Goal: Transaction & Acquisition: Purchase product/service

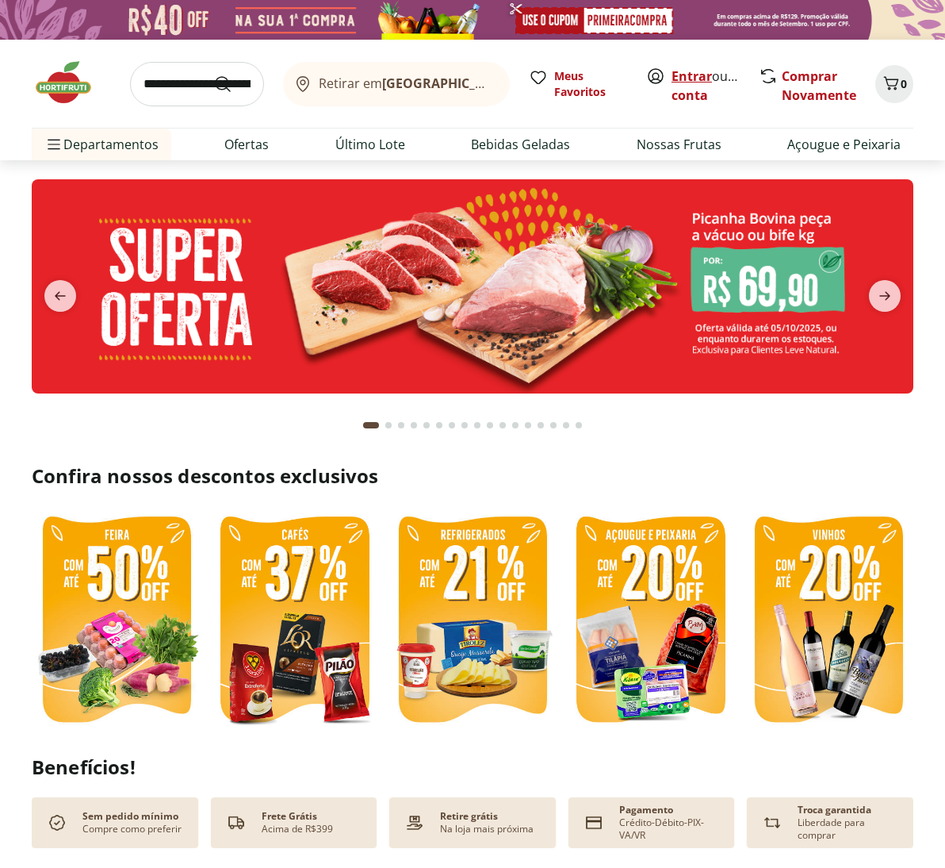
click at [684, 75] on link "Entrar" at bounding box center [692, 75] width 40 height 17
click at [148, 79] on input "search" at bounding box center [197, 84] width 134 height 44
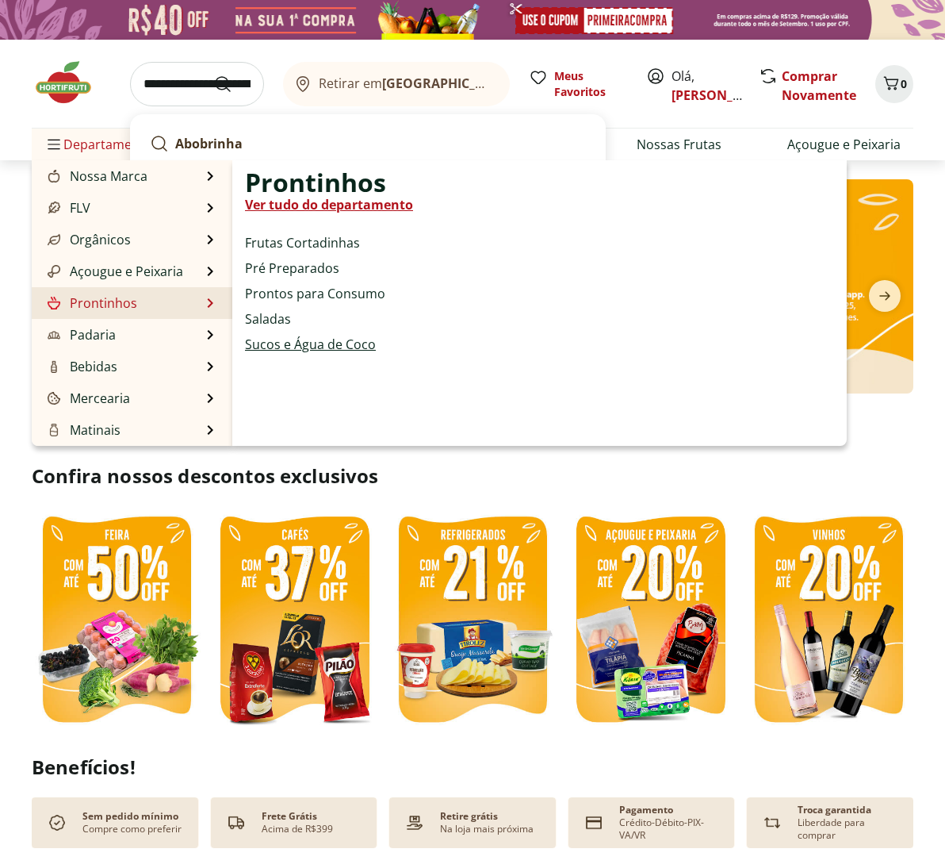
type input "**********"
click at [273, 342] on link "Sucos e Água de Coco" at bounding box center [310, 344] width 131 height 19
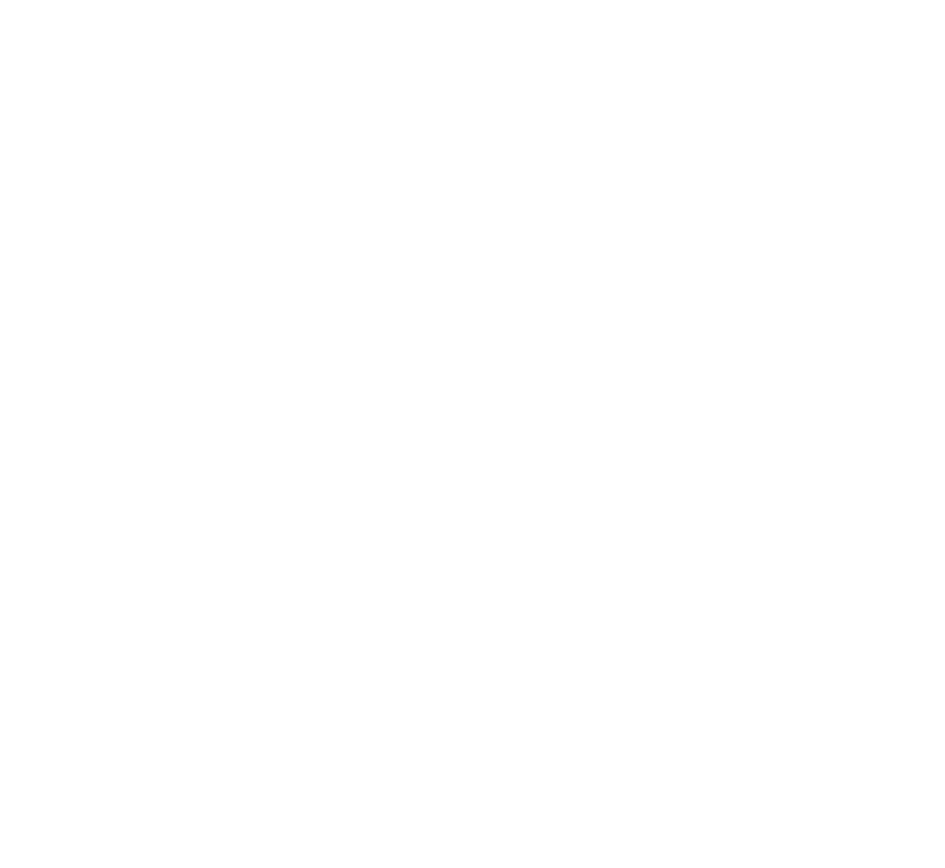
select select "**********"
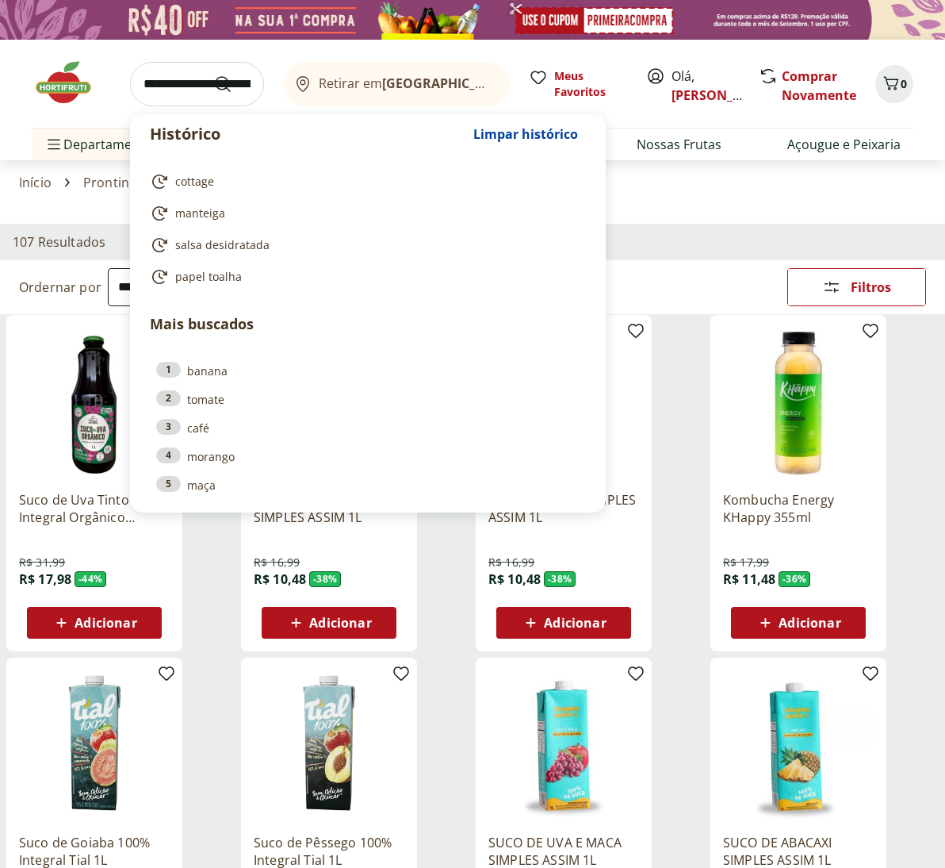
click at [175, 86] on input "search" at bounding box center [197, 84] width 134 height 44
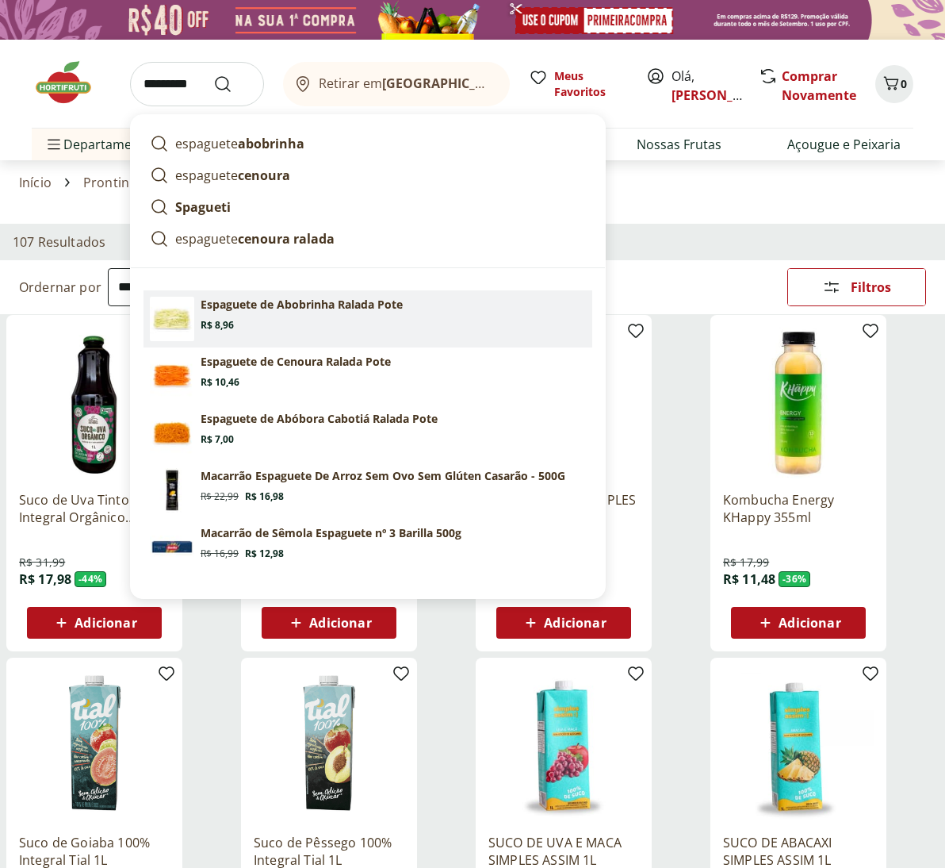
click at [237, 309] on p "Espaguete de Abobrinha Ralada Pote" at bounding box center [302, 305] width 202 height 16
type input "**********"
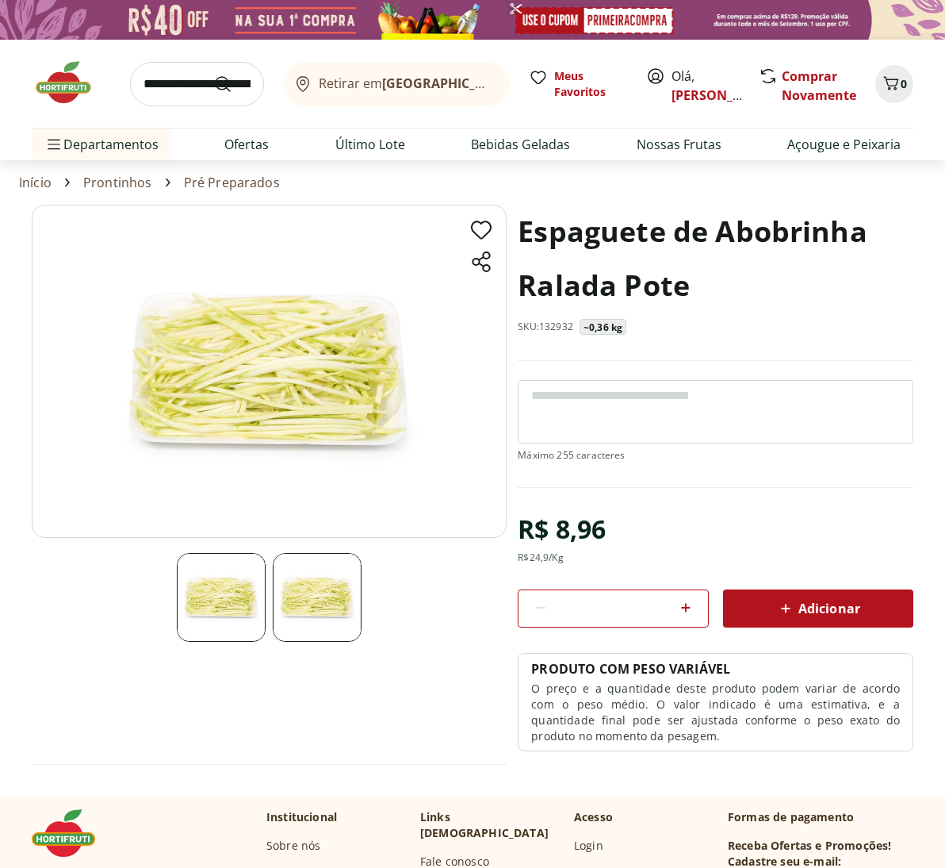
drag, startPoint x: 625, startPoint y: 611, endPoint x: 598, endPoint y: 607, distance: 27.3
click at [598, 607] on input "*" at bounding box center [613, 608] width 113 height 17
click at [539, 604] on icon at bounding box center [540, 607] width 19 height 19
type input "*"
click at [815, 604] on span "Adicionar" at bounding box center [818, 608] width 84 height 19
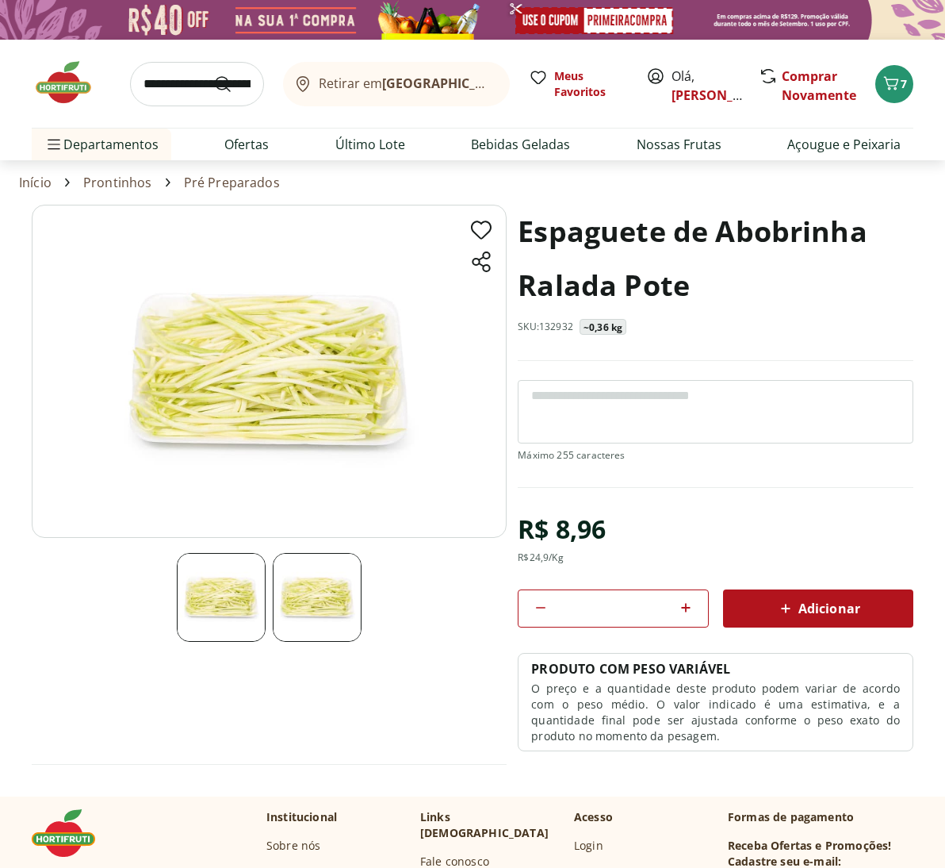
click at [143, 84] on input "search" at bounding box center [197, 84] width 134 height 44
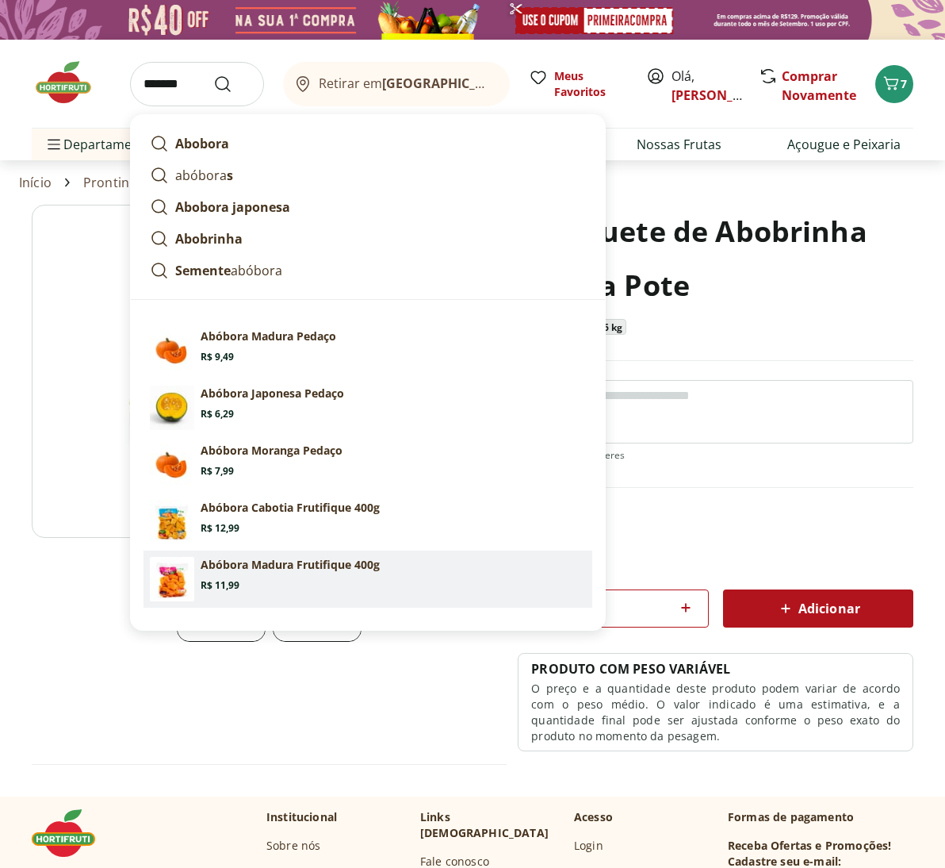
click at [289, 584] on section "Abóbora Madura Frutifique 400g Price: R$ 11,99" at bounding box center [393, 574] width 385 height 35
type input "**********"
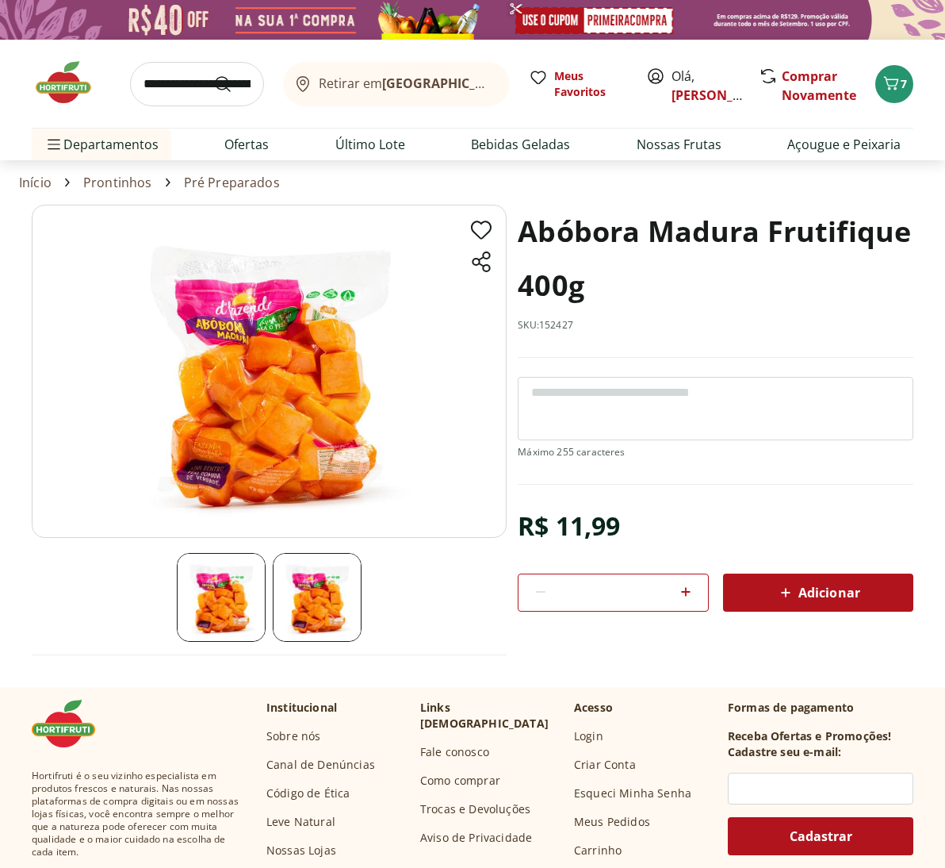
click at [688, 590] on icon at bounding box center [686, 591] width 19 height 19
type input "*"
click at [847, 588] on span "Adicionar" at bounding box center [818, 592] width 84 height 19
click at [161, 88] on input "search" at bounding box center [197, 84] width 134 height 44
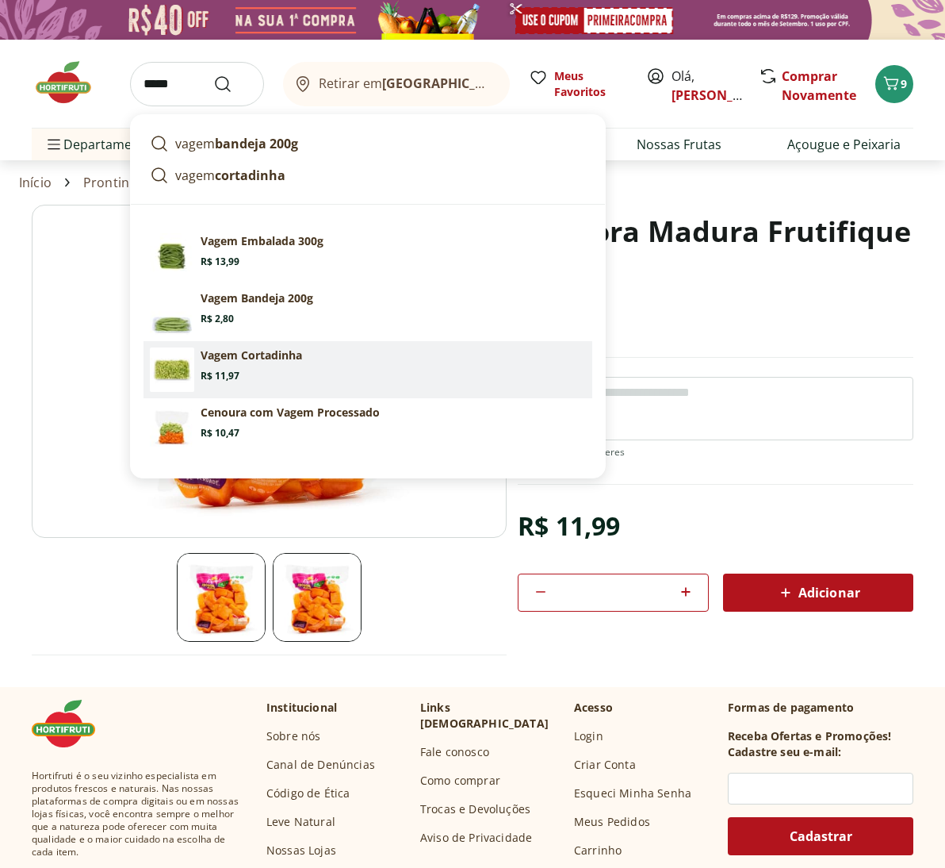
click at [256, 354] on p "Vagem Cortadinha" at bounding box center [252, 355] width 102 height 16
type input "**********"
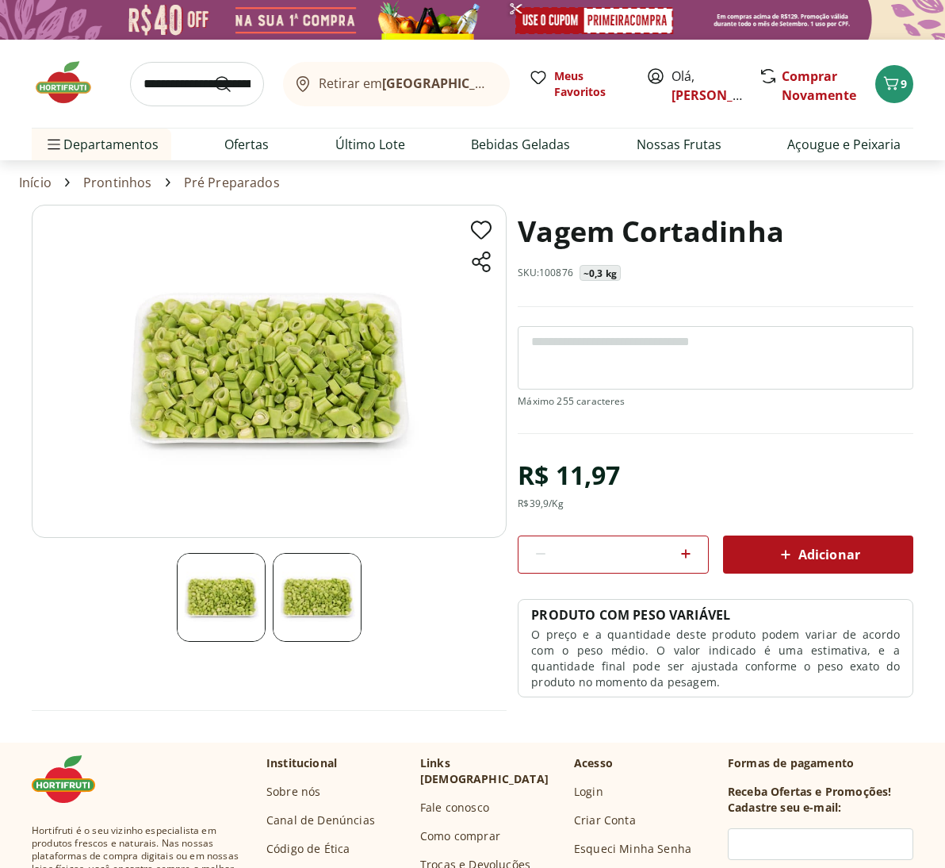
click at [804, 551] on span "Adicionar" at bounding box center [818, 554] width 84 height 19
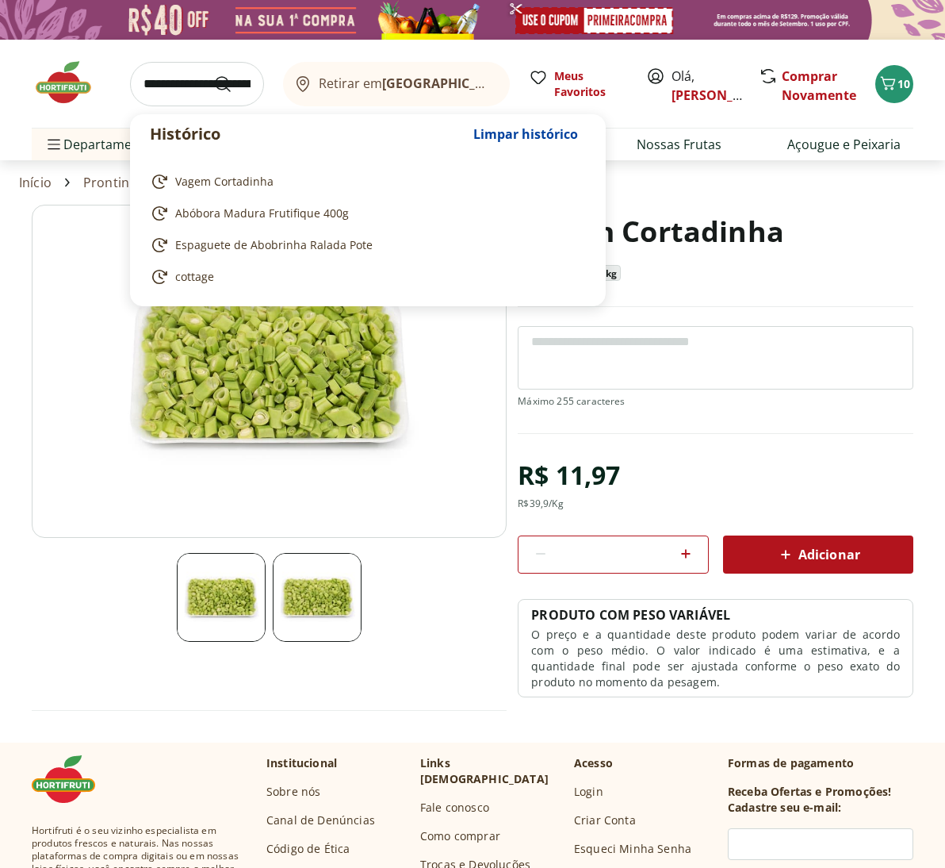
click at [176, 88] on input "search" at bounding box center [197, 84] width 134 height 44
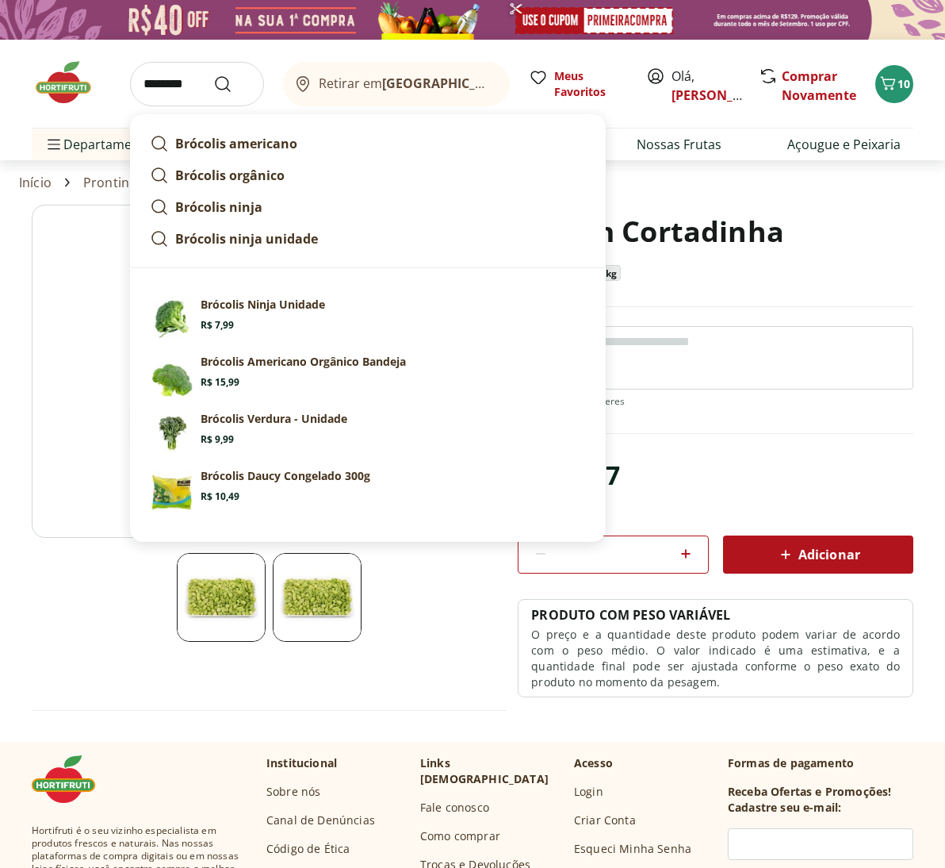
type input "********"
click at [232, 83] on button "Submit Search" at bounding box center [232, 84] width 38 height 19
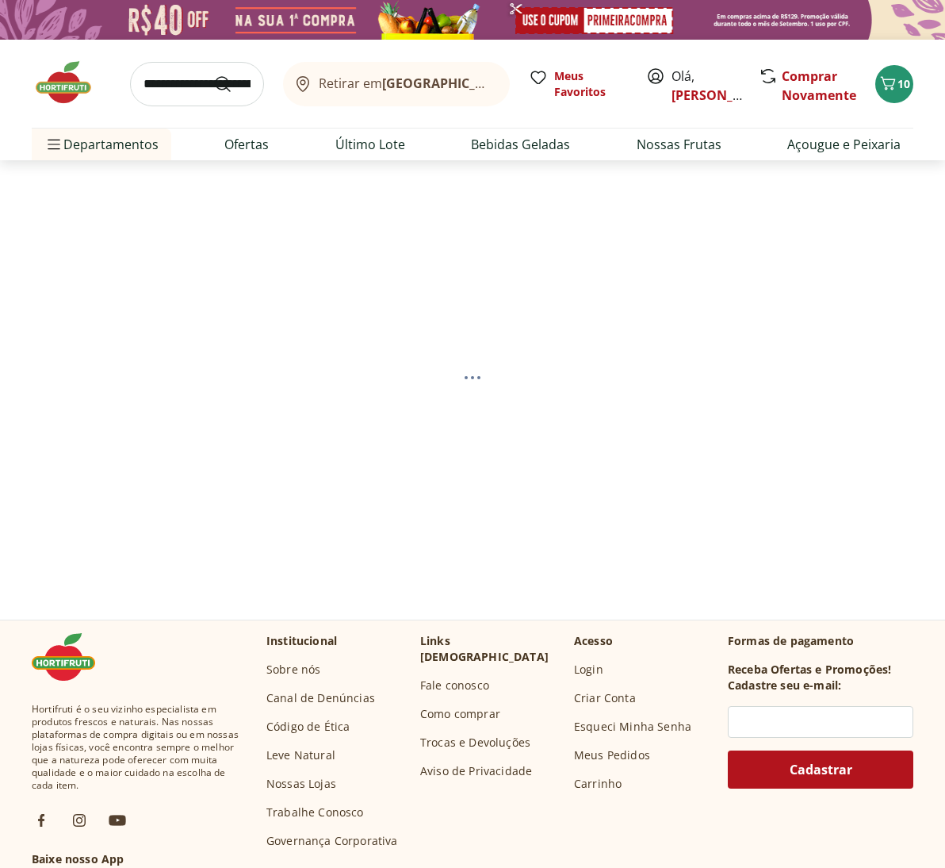
select select "**********"
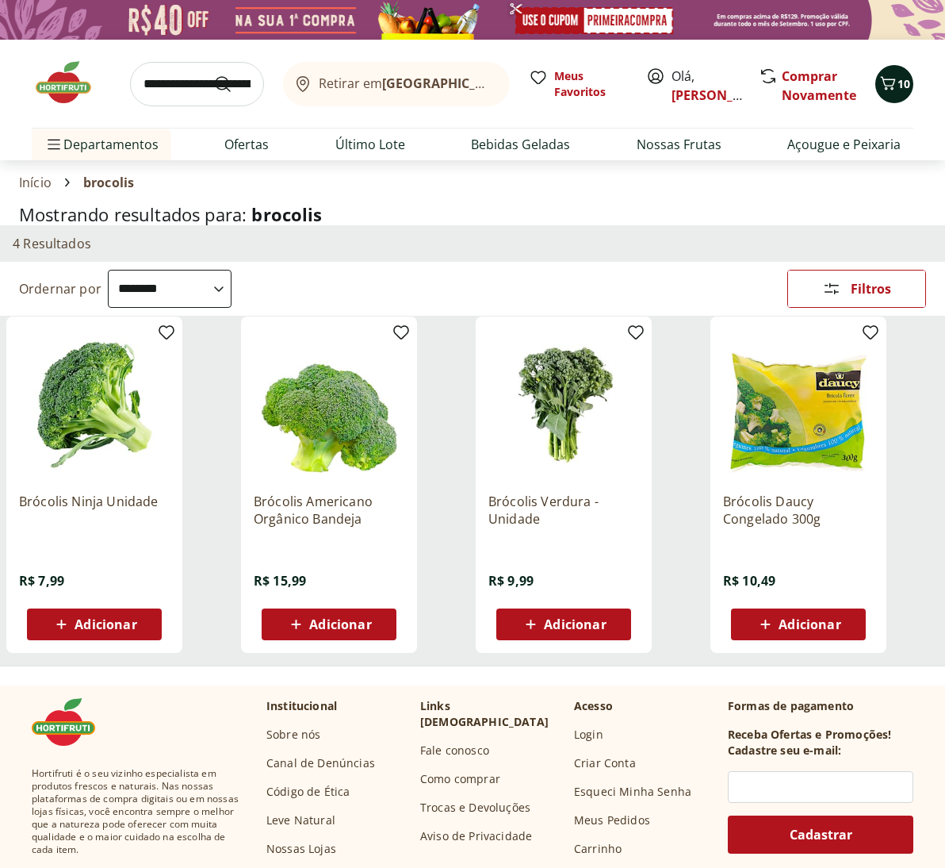
click at [901, 87] on span "10" at bounding box center [904, 83] width 13 height 15
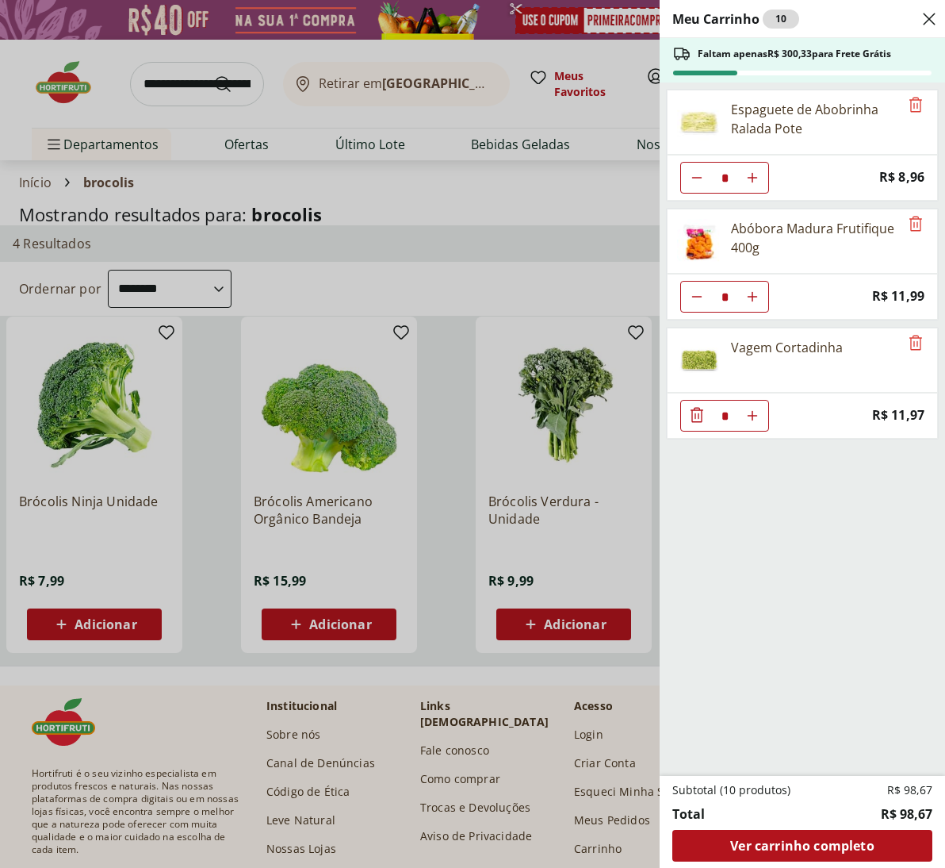
click at [164, 79] on div "Meu Carrinho 10 Faltam apenas R$ 300,33 para Frete Grátis Espaguete de Abobrinh…" at bounding box center [472, 434] width 945 height 868
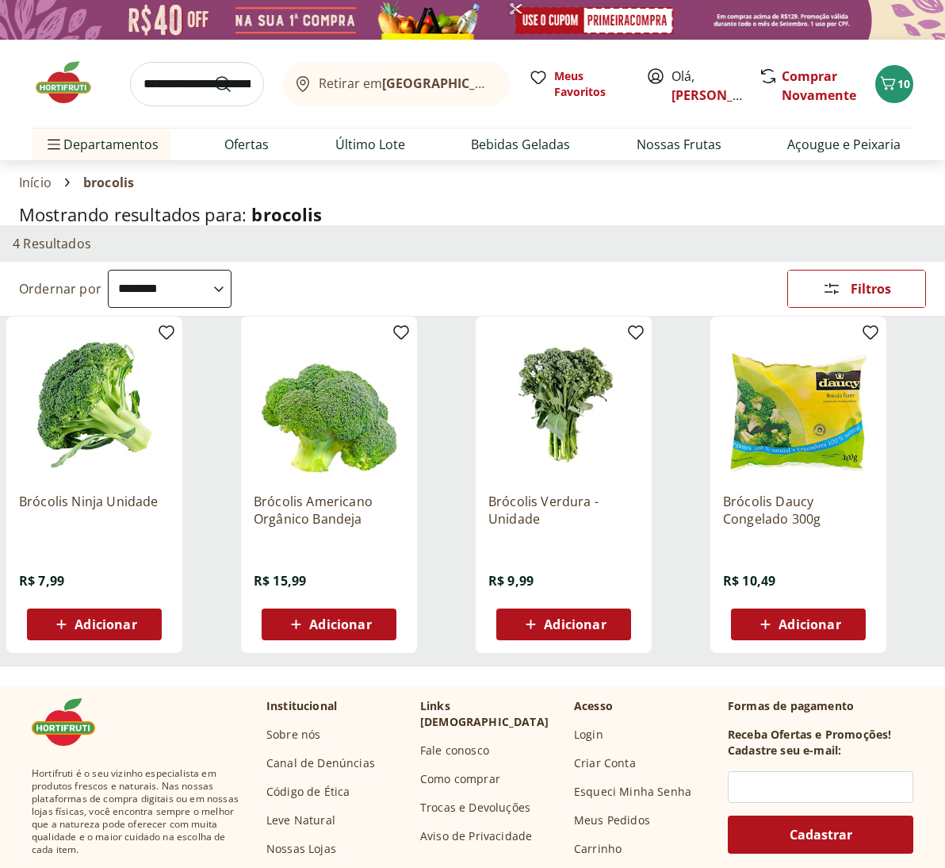
click at [144, 85] on input "search" at bounding box center [197, 84] width 134 height 44
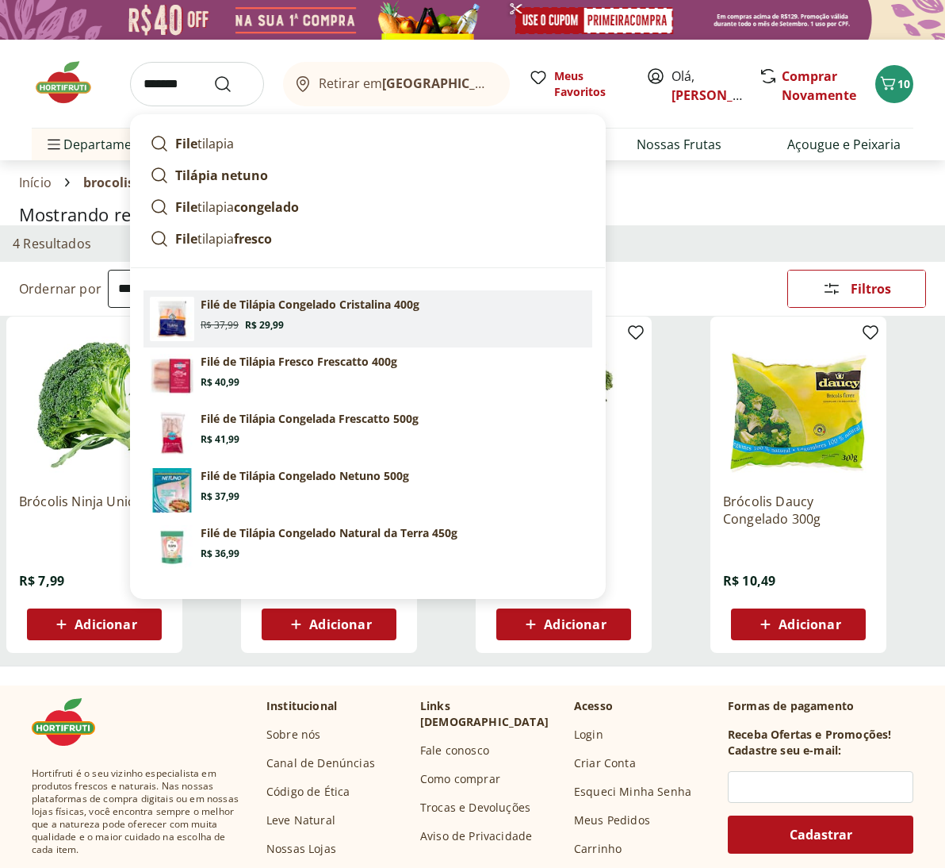
click at [302, 321] on section "Filé de Tilápia Congelado Cristalina 400g Original price: R$ 37,99 Price: R$ 29…" at bounding box center [393, 314] width 385 height 35
type input "**********"
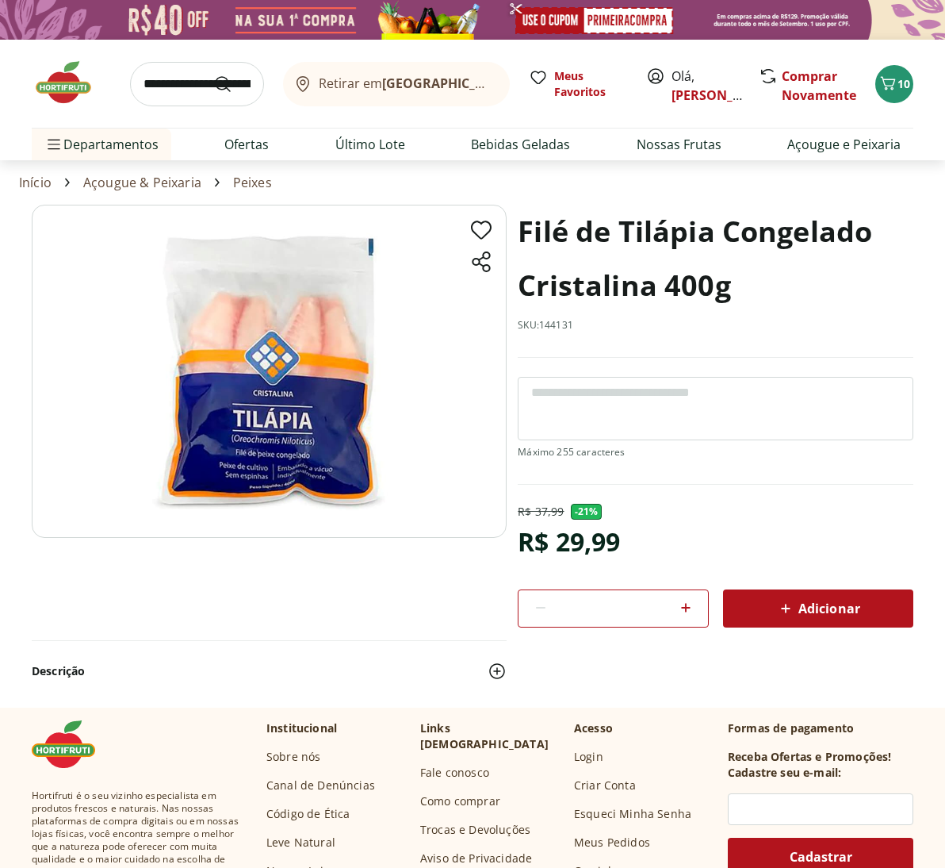
click at [686, 604] on icon at bounding box center [686, 608] width 10 height 10
type input "*"
click at [826, 605] on span "Adicionar" at bounding box center [818, 608] width 84 height 19
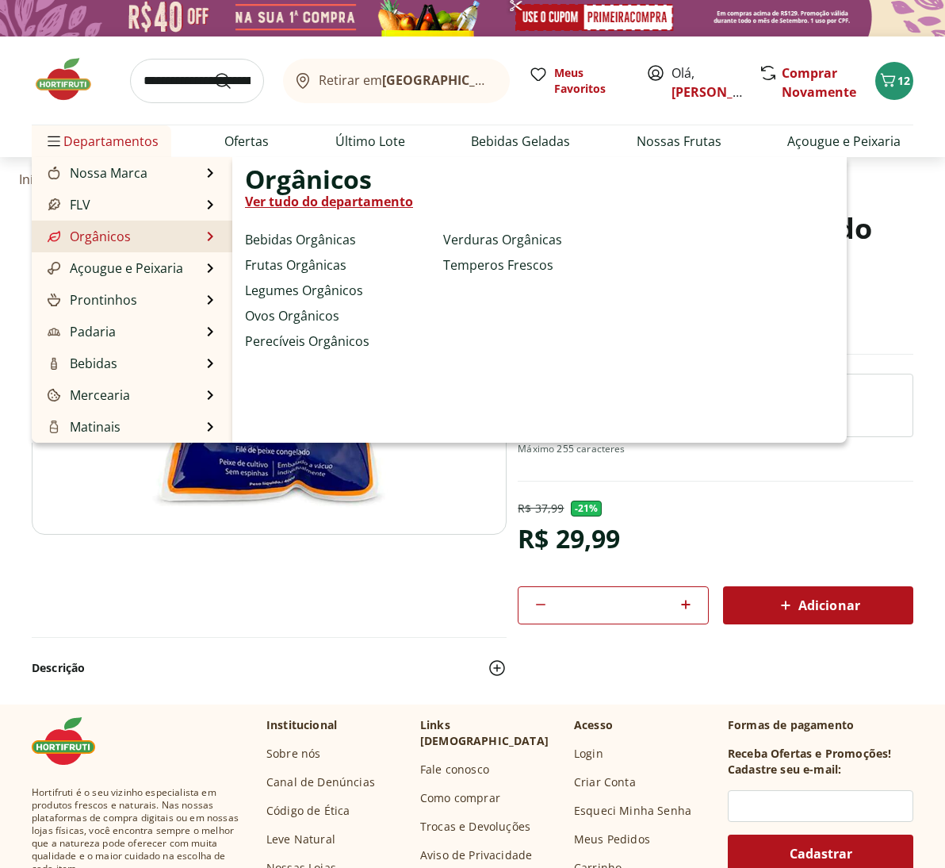
click at [87, 236] on link "Orgânicos" at bounding box center [87, 236] width 86 height 19
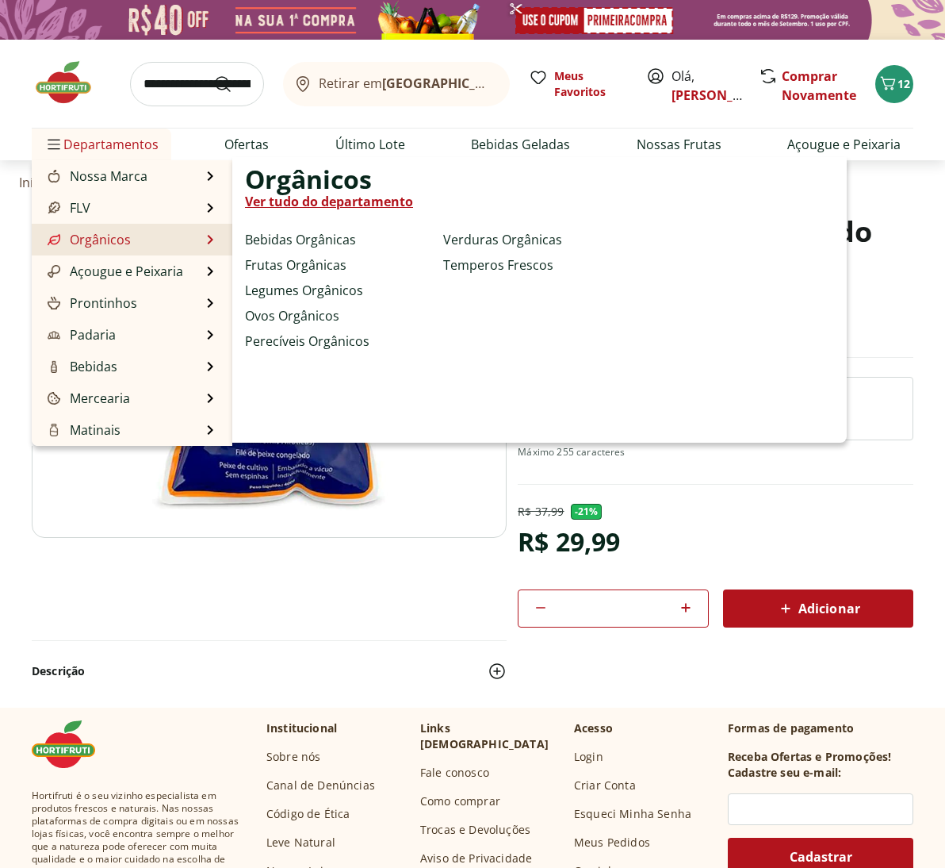
select select "**********"
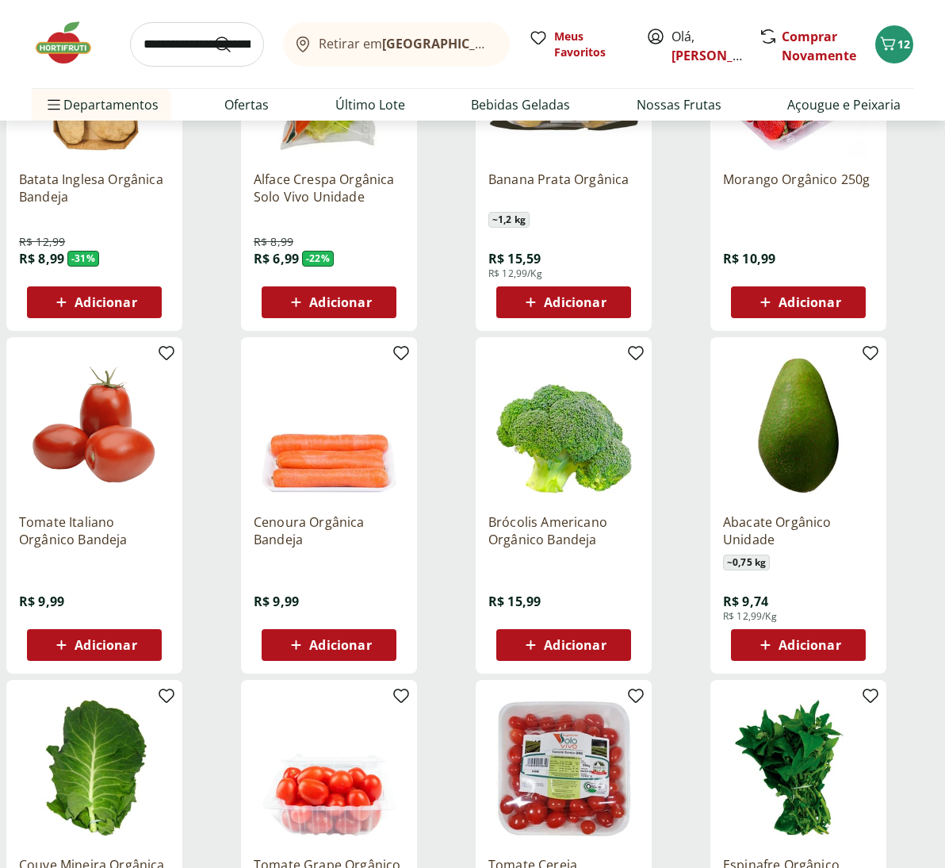
scroll to position [321, 0]
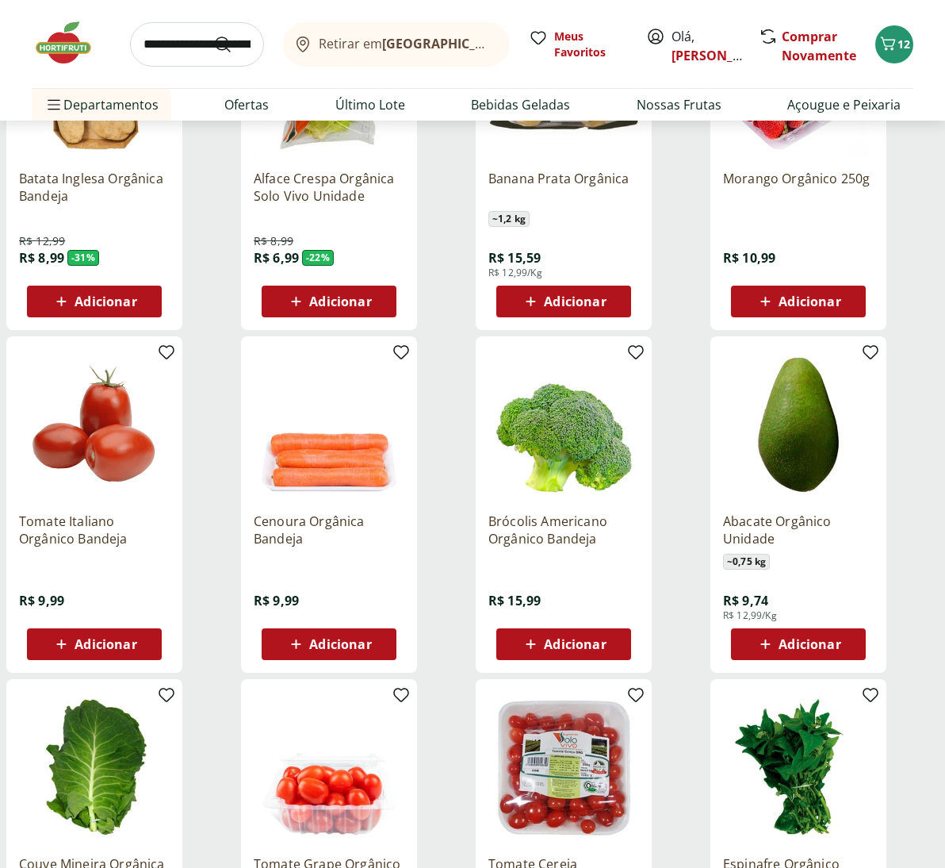
click at [102, 647] on span "Adicionar" at bounding box center [106, 644] width 62 height 13
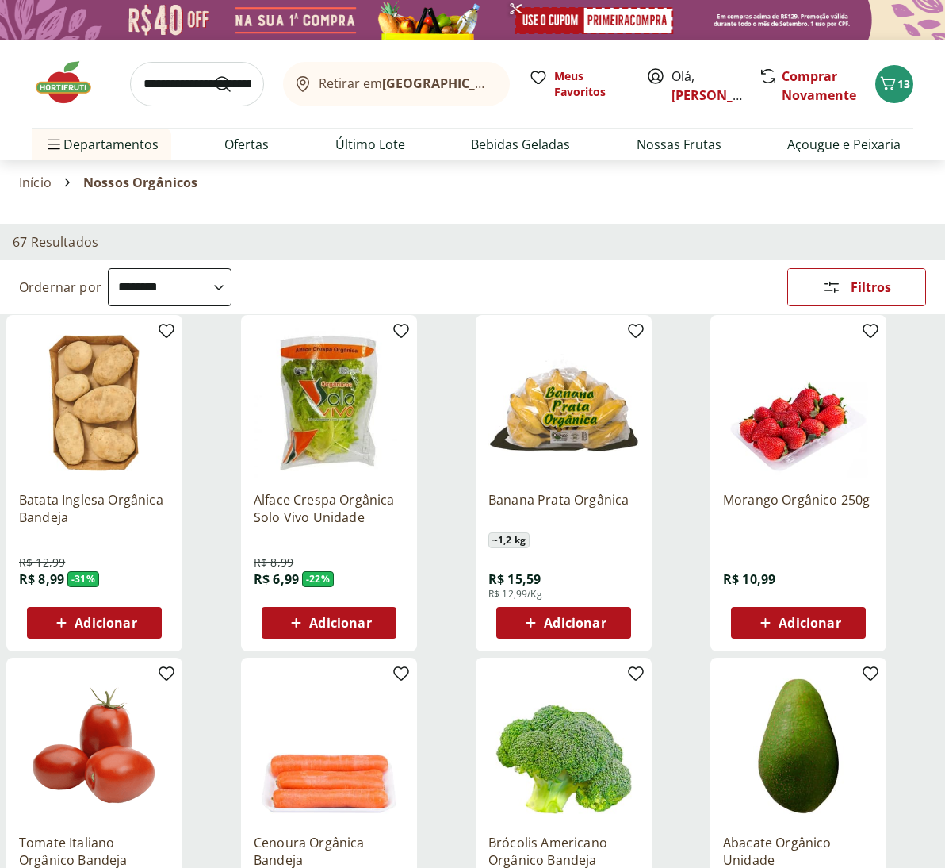
scroll to position [0, 0]
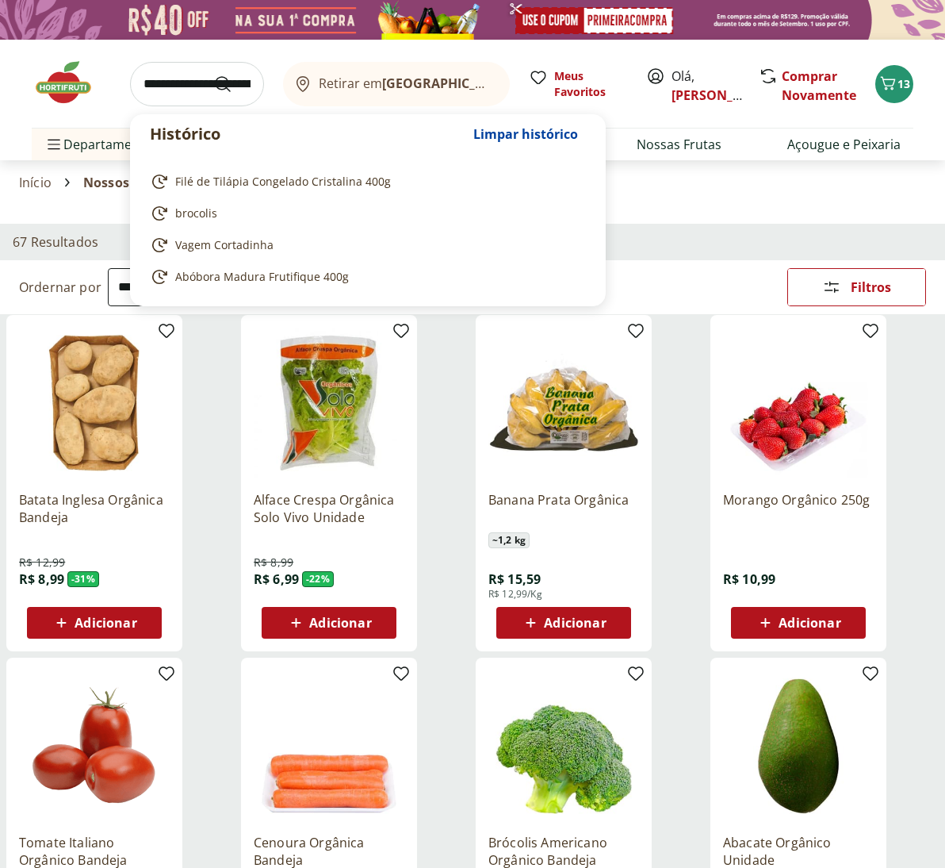
click at [156, 87] on input "search" at bounding box center [197, 84] width 134 height 44
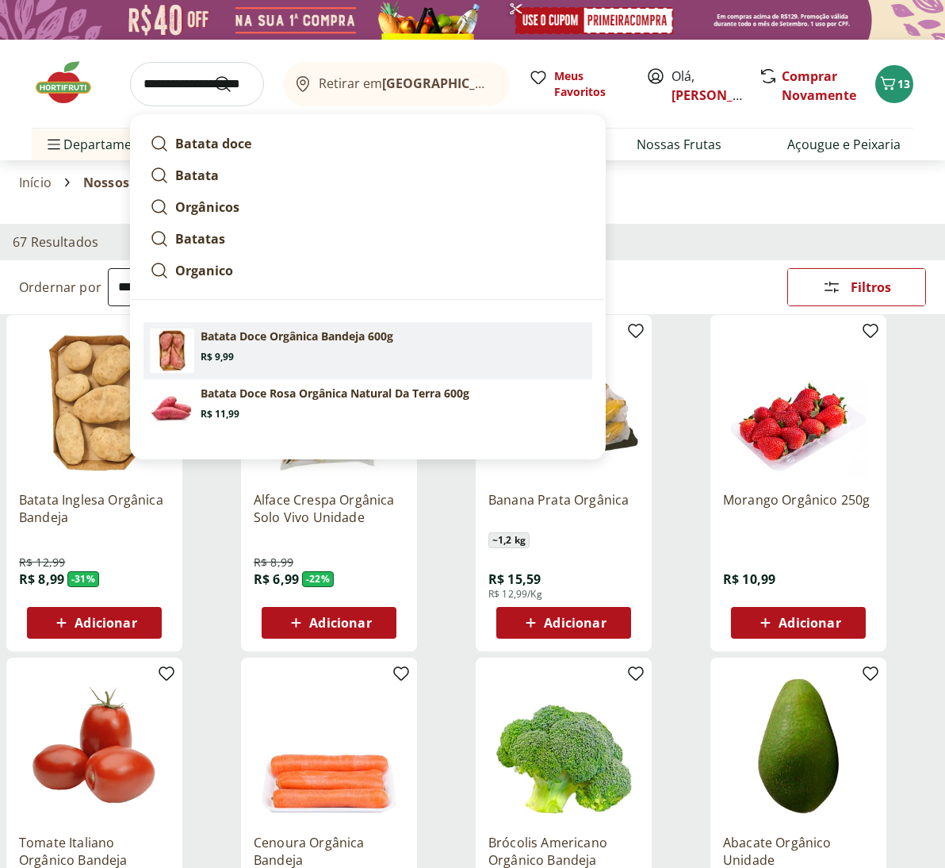
click at [239, 344] on section "Batata Doce Orgânica Bandeja 600g Price: R$ 9,99" at bounding box center [393, 345] width 385 height 35
type input "**********"
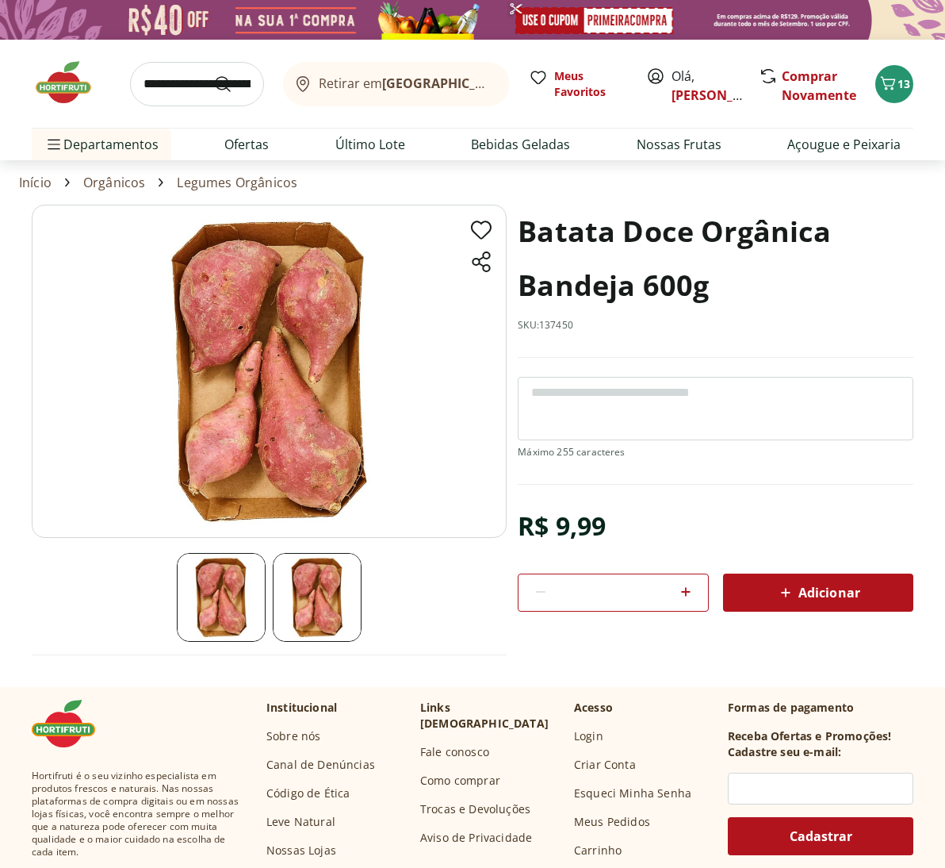
click at [825, 595] on span "Adicionar" at bounding box center [818, 592] width 84 height 19
click at [811, 90] on link "Comprar Novamente" at bounding box center [819, 85] width 75 height 36
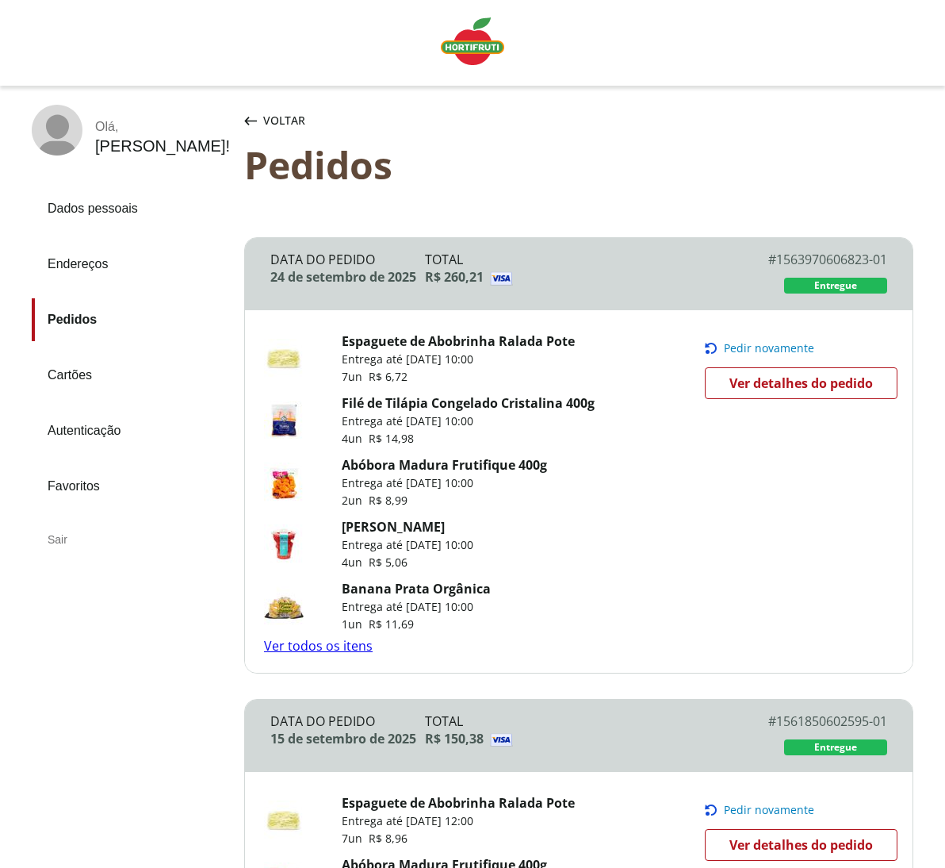
click at [263, 117] on div "Voltar" at bounding box center [274, 121] width 67 height 32
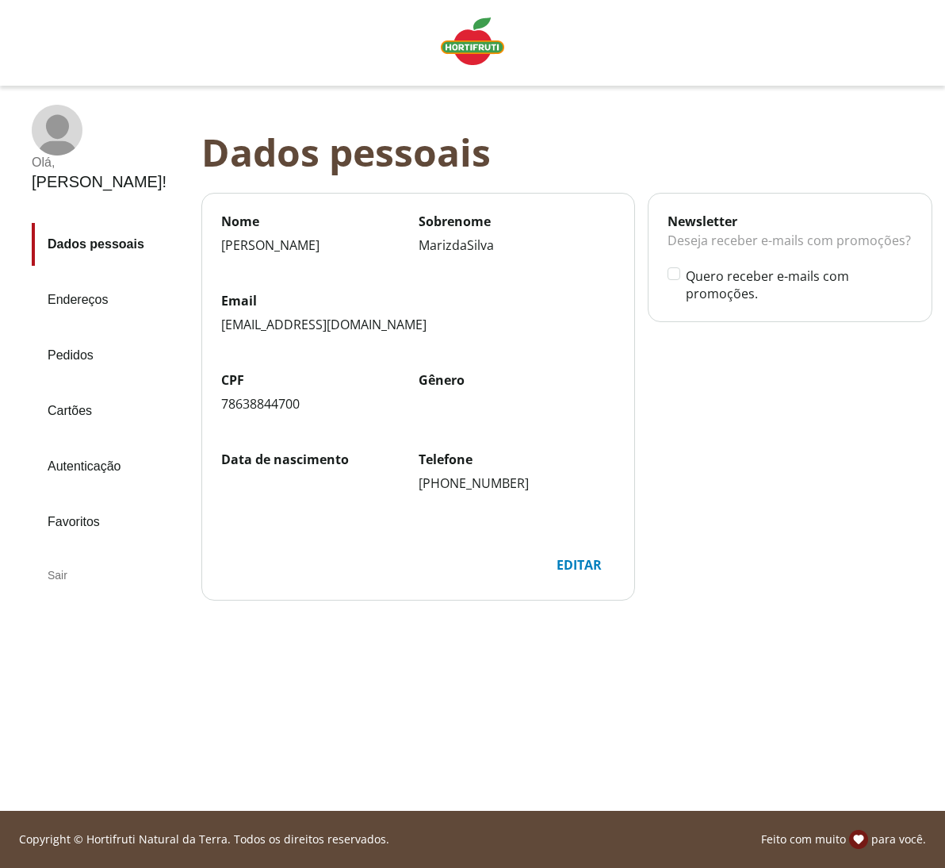
click at [473, 50] on img "Linha de sessão" at bounding box center [472, 41] width 63 height 48
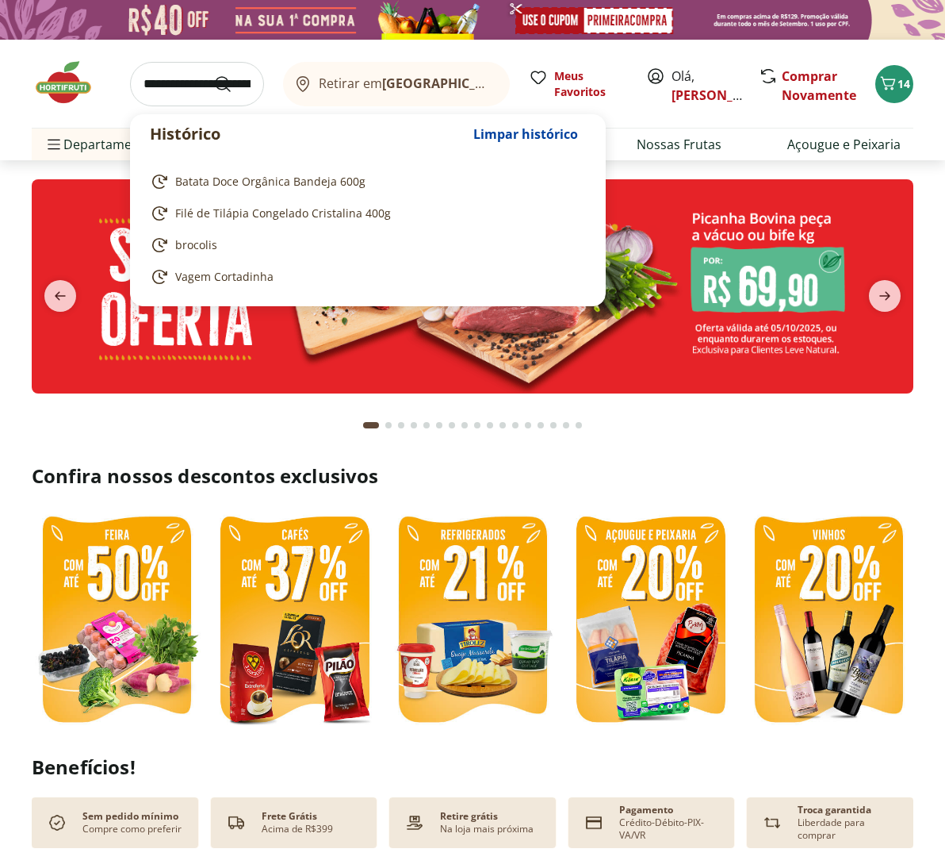
click at [150, 88] on input "search" at bounding box center [197, 84] width 134 height 44
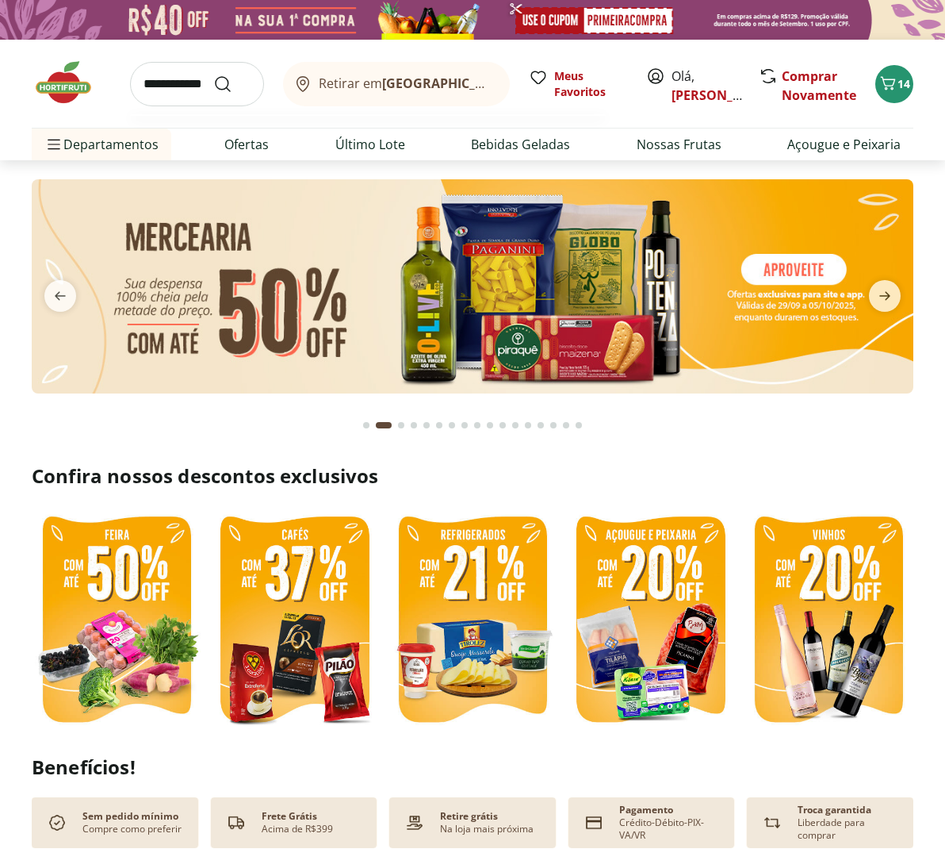
type input "**********"
click at [232, 83] on button "Submit Search" at bounding box center [232, 84] width 38 height 19
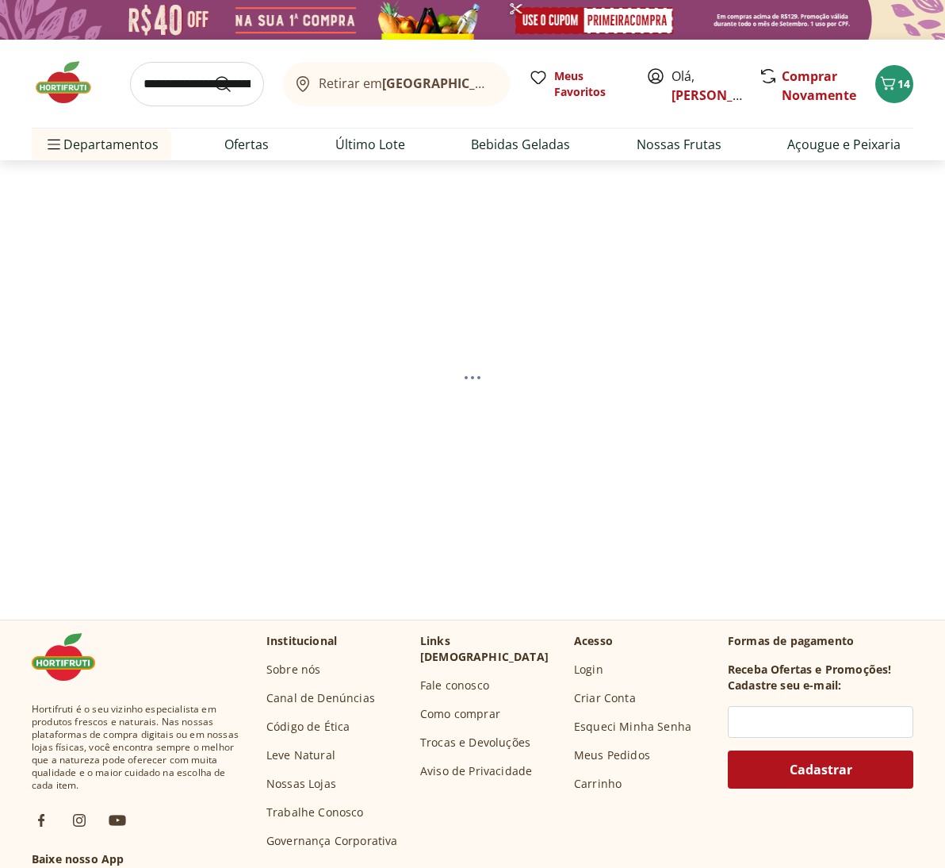
select select "**********"
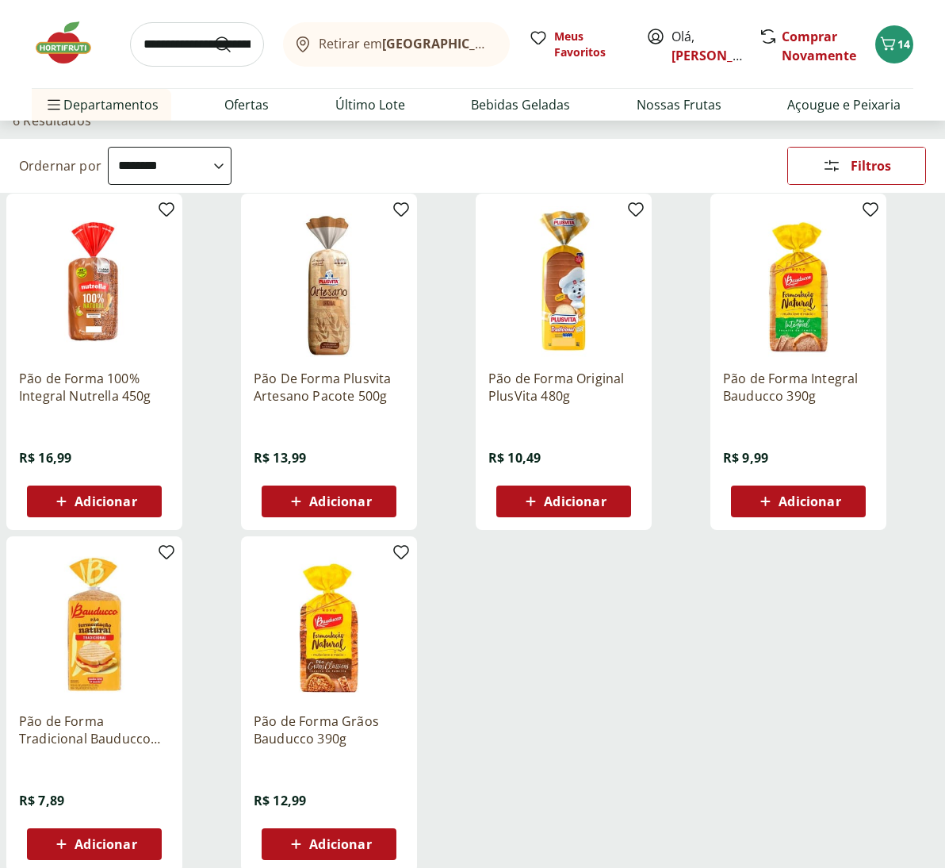
scroll to position [136, 0]
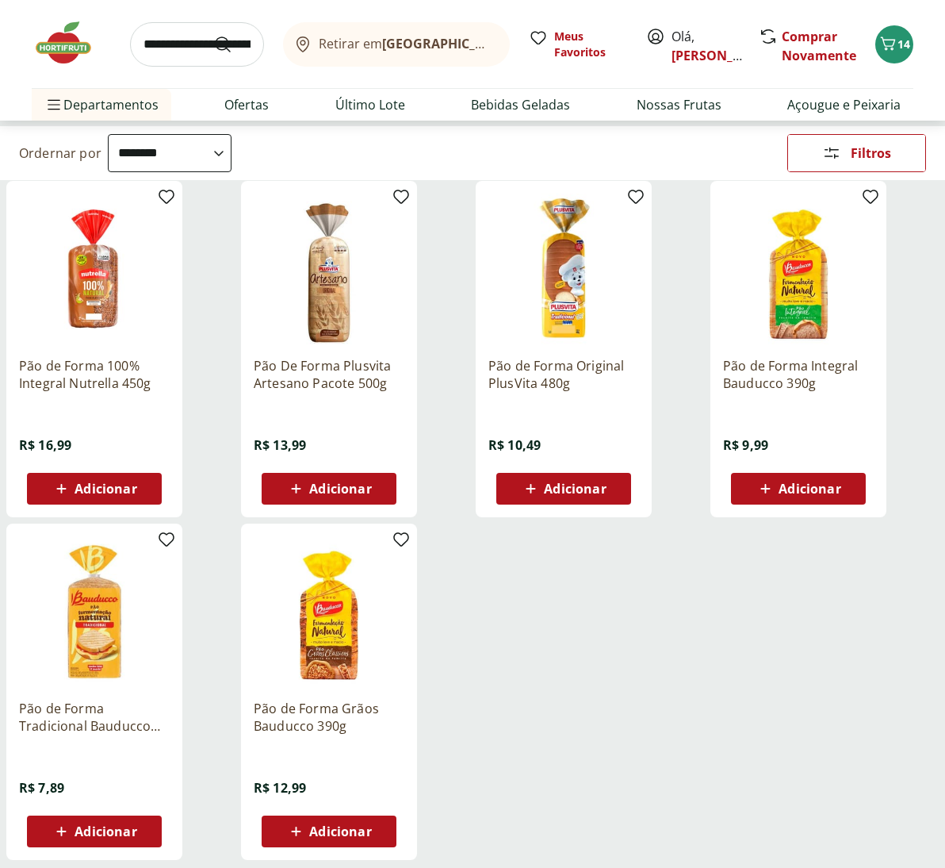
click at [805, 491] on span "Adicionar" at bounding box center [810, 488] width 62 height 13
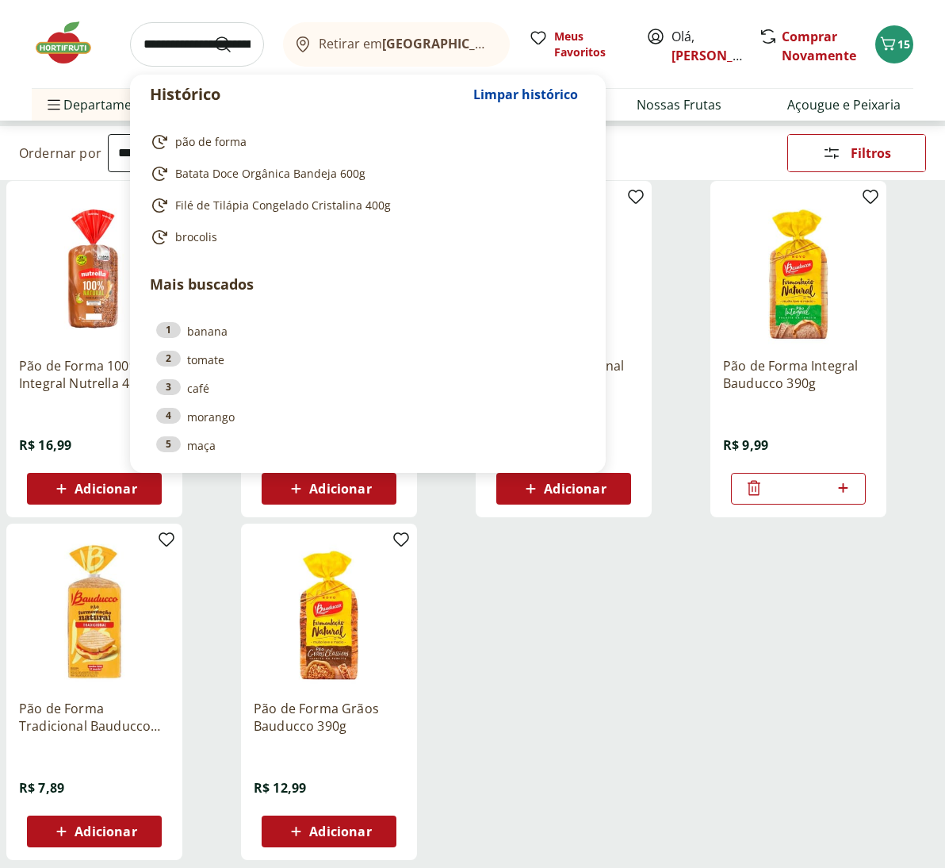
click at [176, 44] on input "search" at bounding box center [197, 44] width 134 height 44
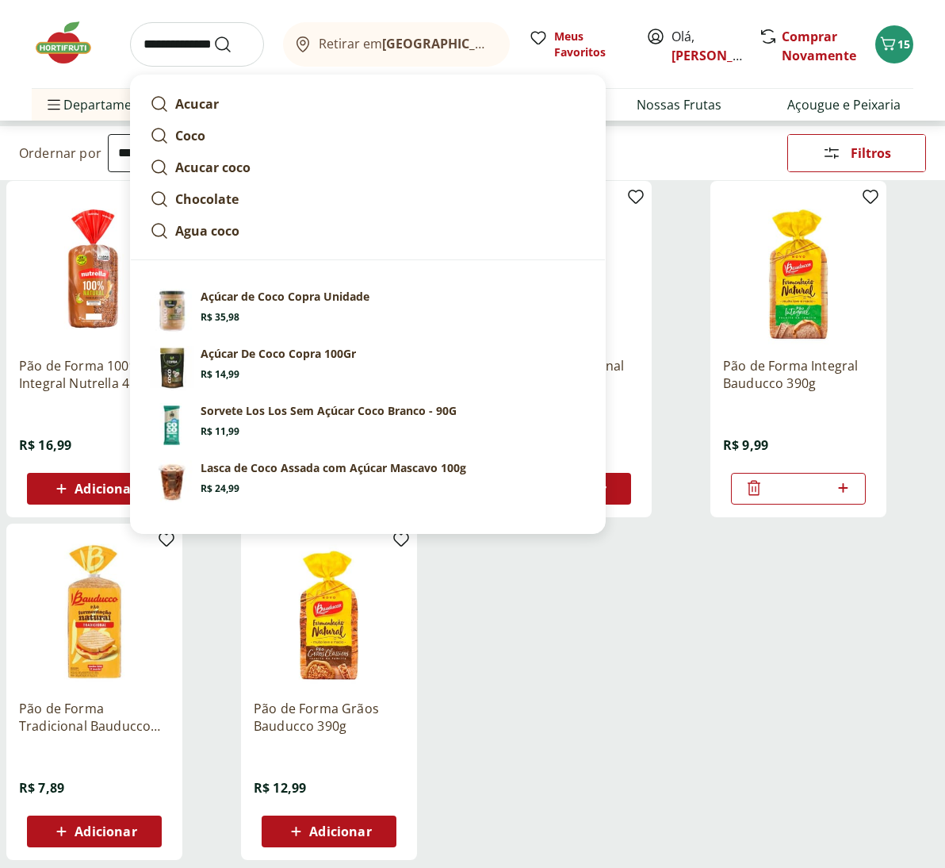
type input "**********"
click at [232, 44] on button "Submit Search" at bounding box center [232, 44] width 38 height 19
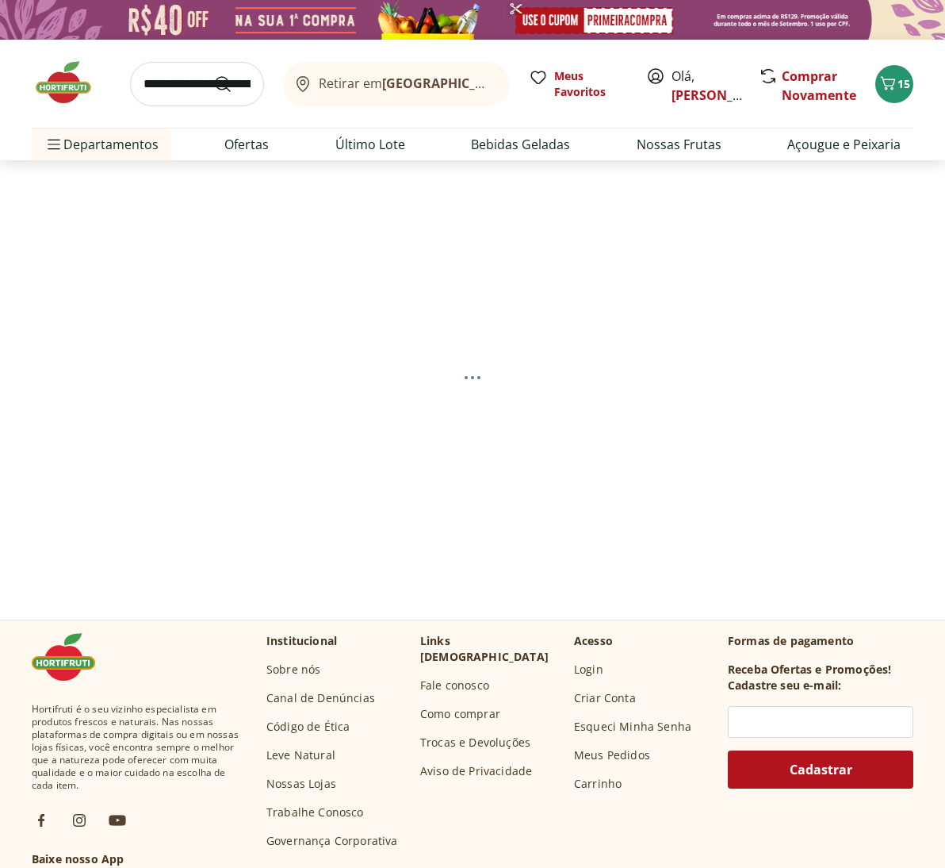
select select "**********"
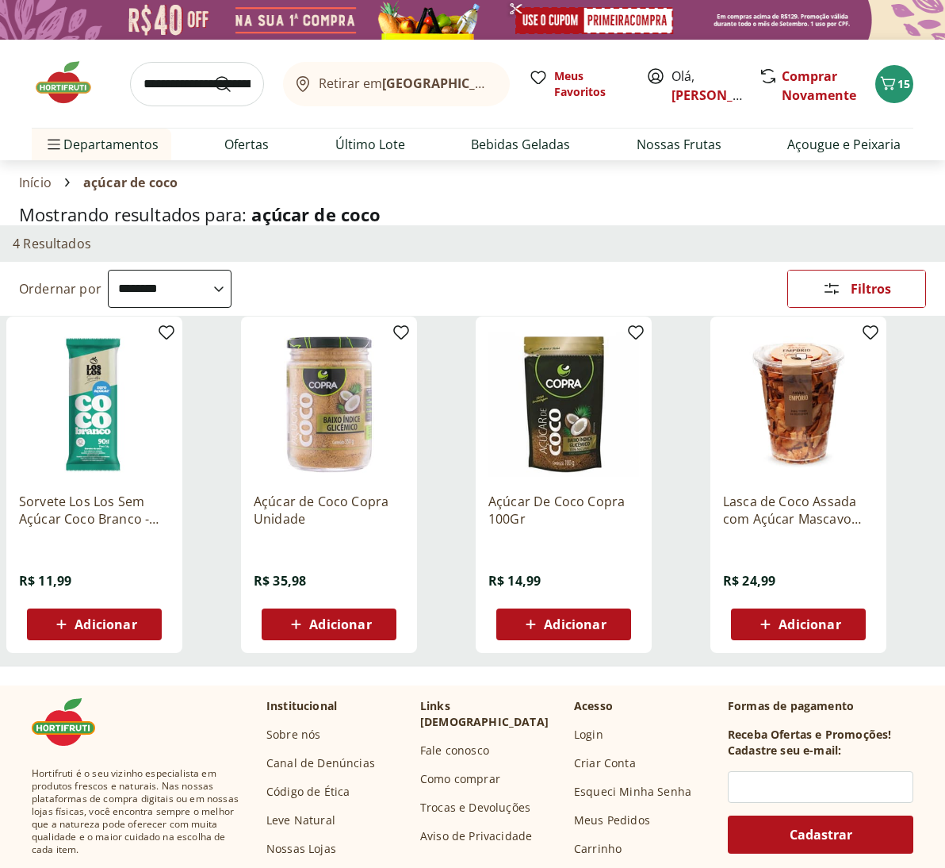
click at [577, 628] on span "Adicionar" at bounding box center [575, 624] width 62 height 13
click at [907, 84] on span "16" at bounding box center [904, 83] width 13 height 15
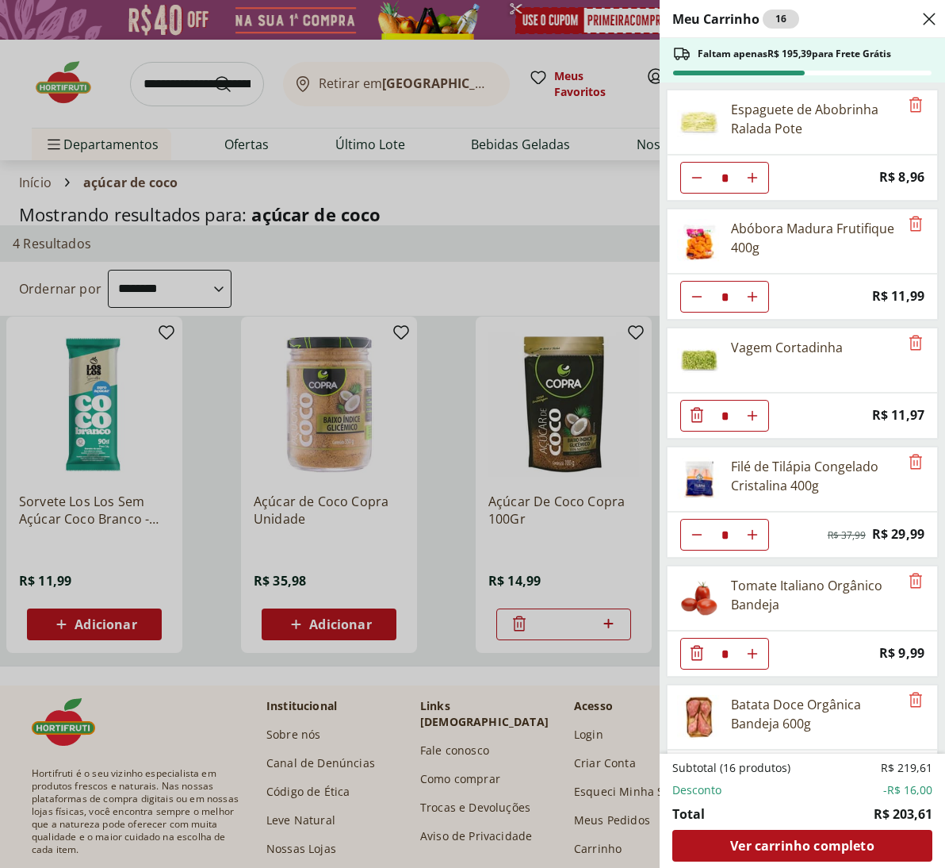
click at [480, 29] on div "Meu Carrinho 16 Faltam apenas R$ 195,39 para Frete Grátis Espaguete de Abobrinh…" at bounding box center [472, 434] width 945 height 868
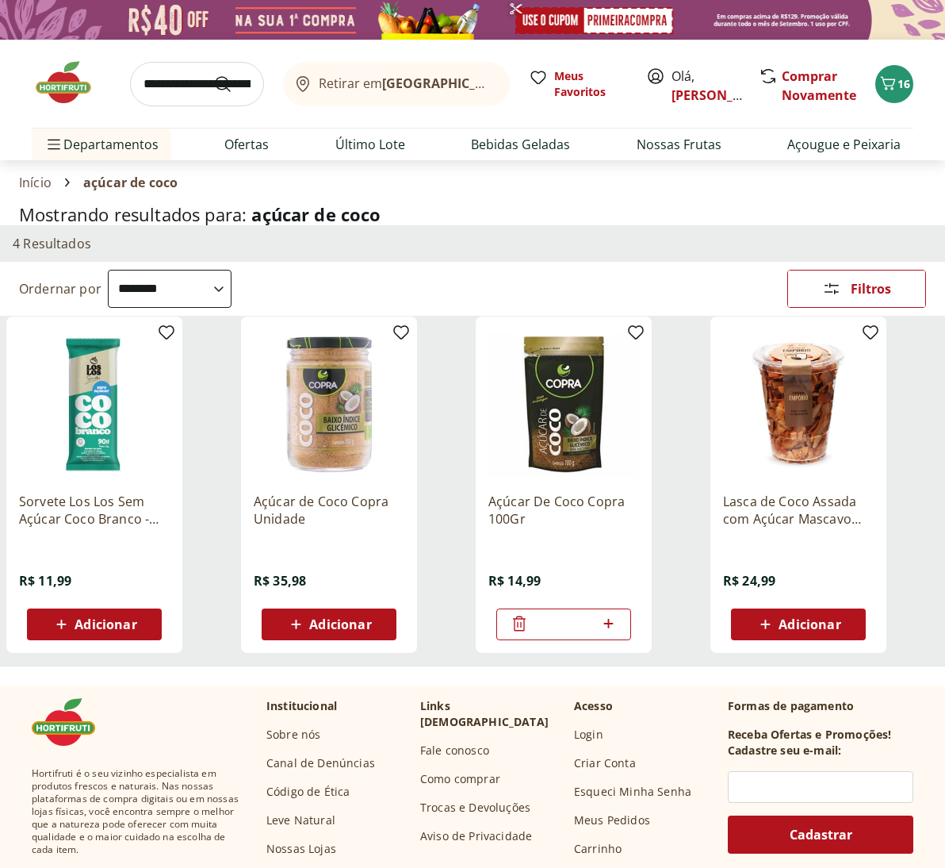
click at [59, 85] on img at bounding box center [71, 83] width 79 height 48
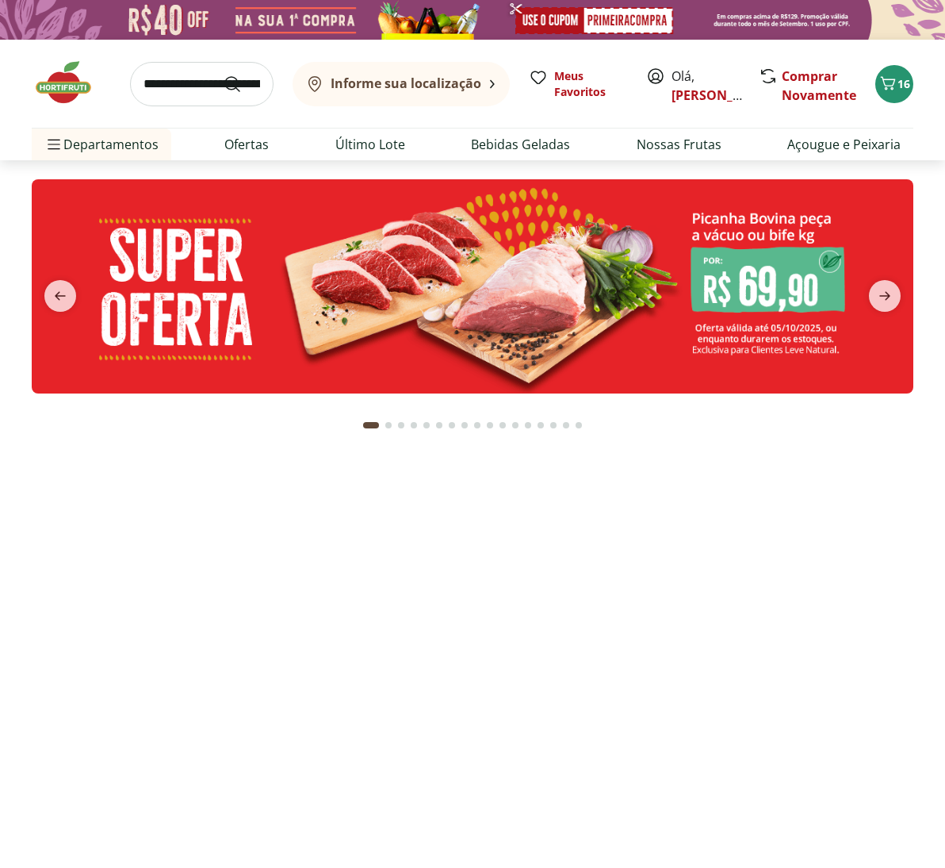
type input "*"
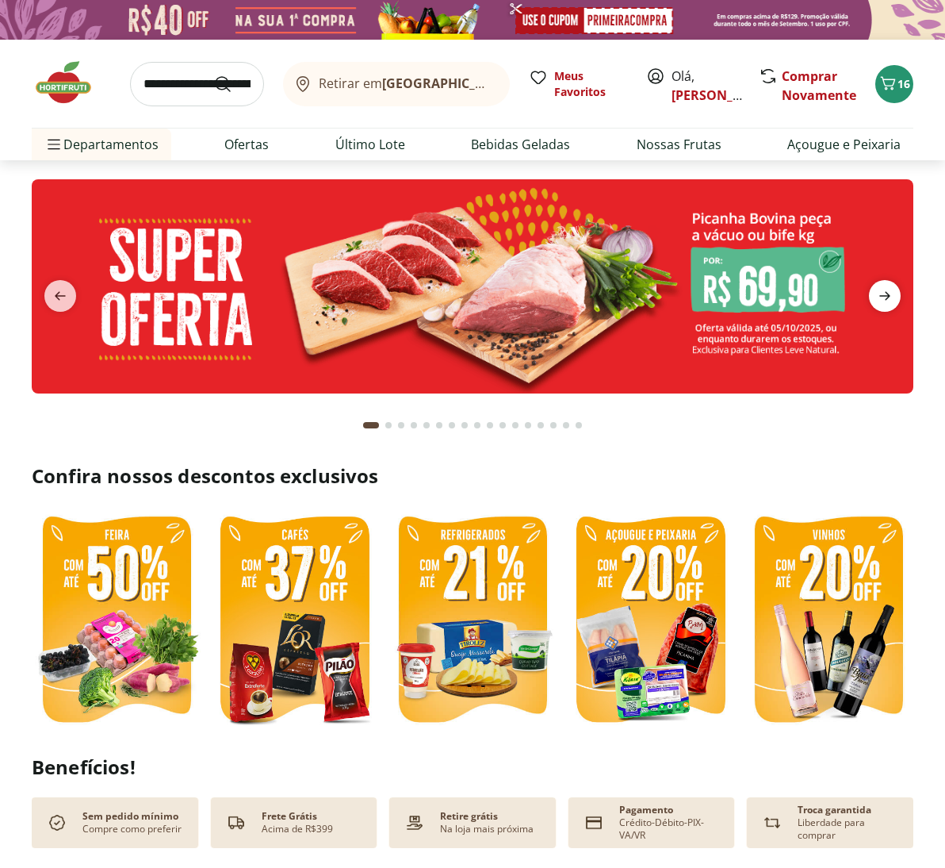
click at [893, 288] on icon "next" at bounding box center [885, 295] width 19 height 19
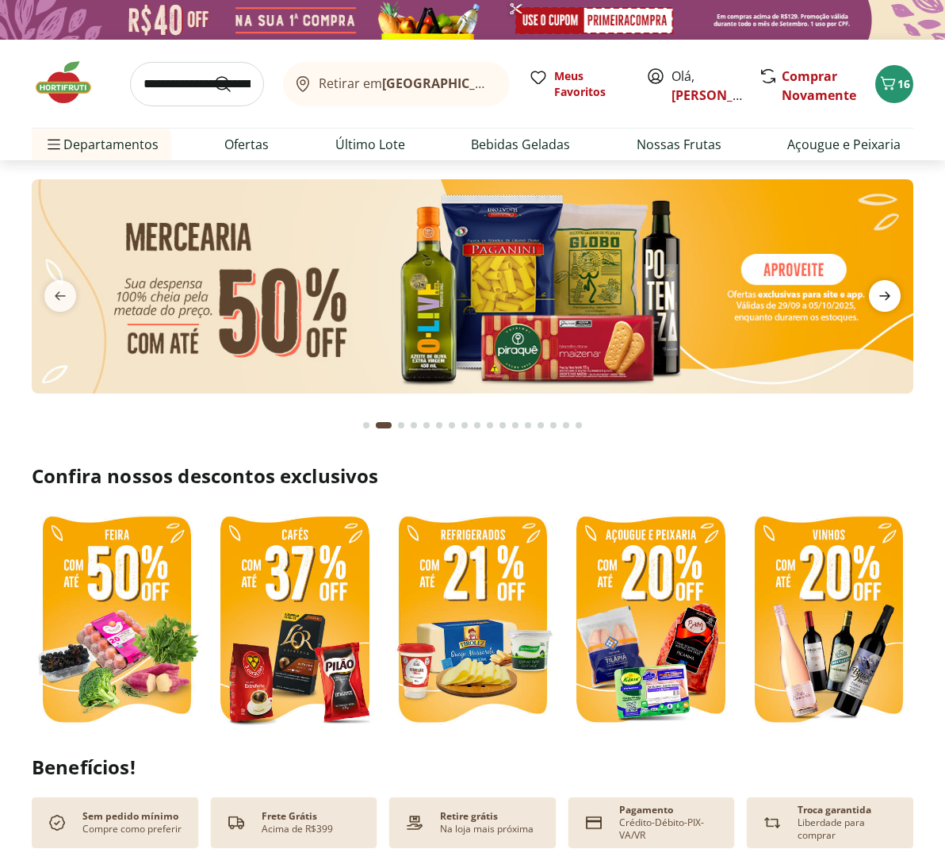
click at [888, 291] on icon "next" at bounding box center [885, 295] width 19 height 19
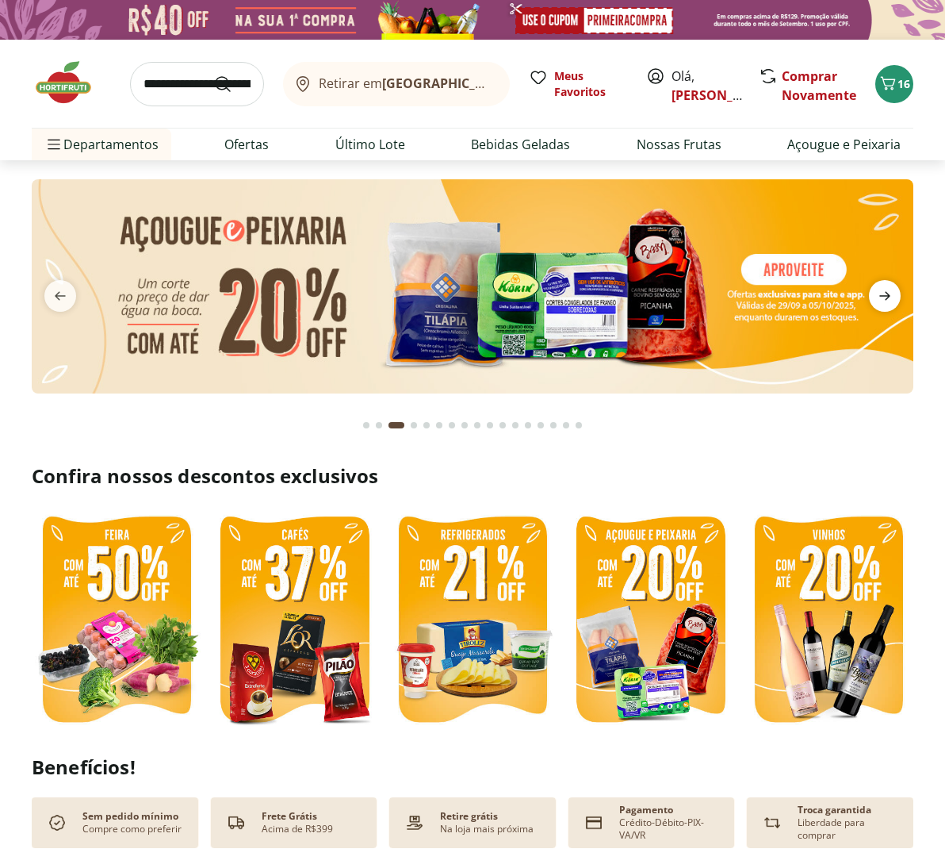
click at [888, 291] on icon "next" at bounding box center [885, 295] width 19 height 19
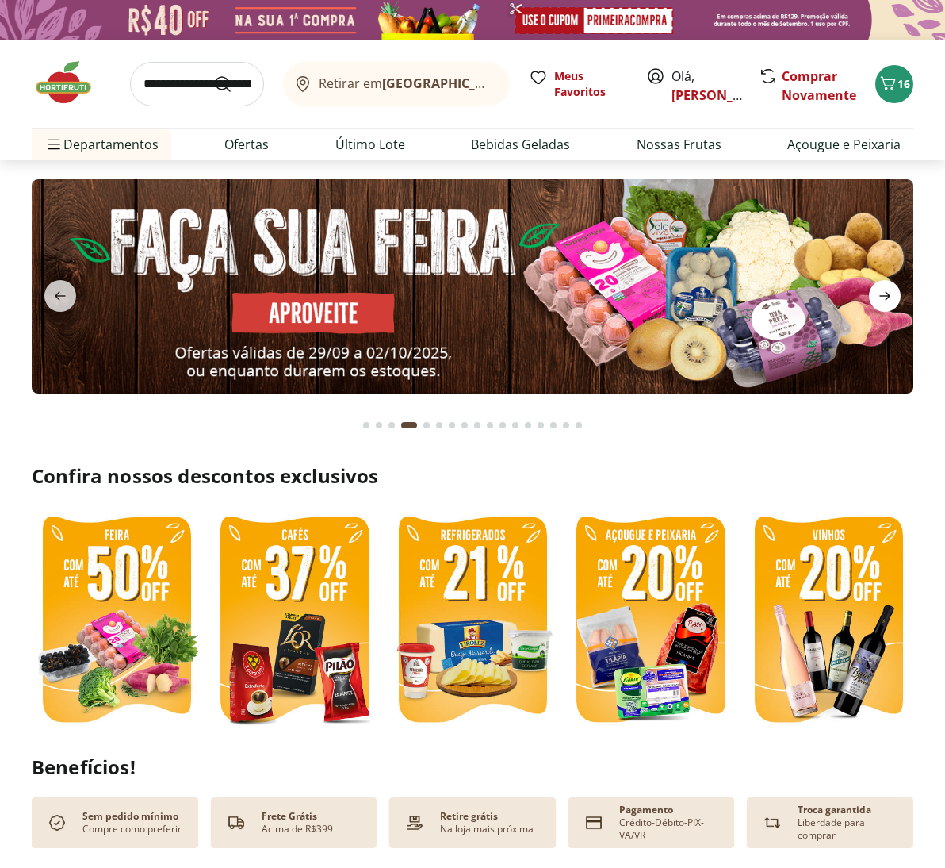
click at [888, 291] on icon "next" at bounding box center [885, 295] width 19 height 19
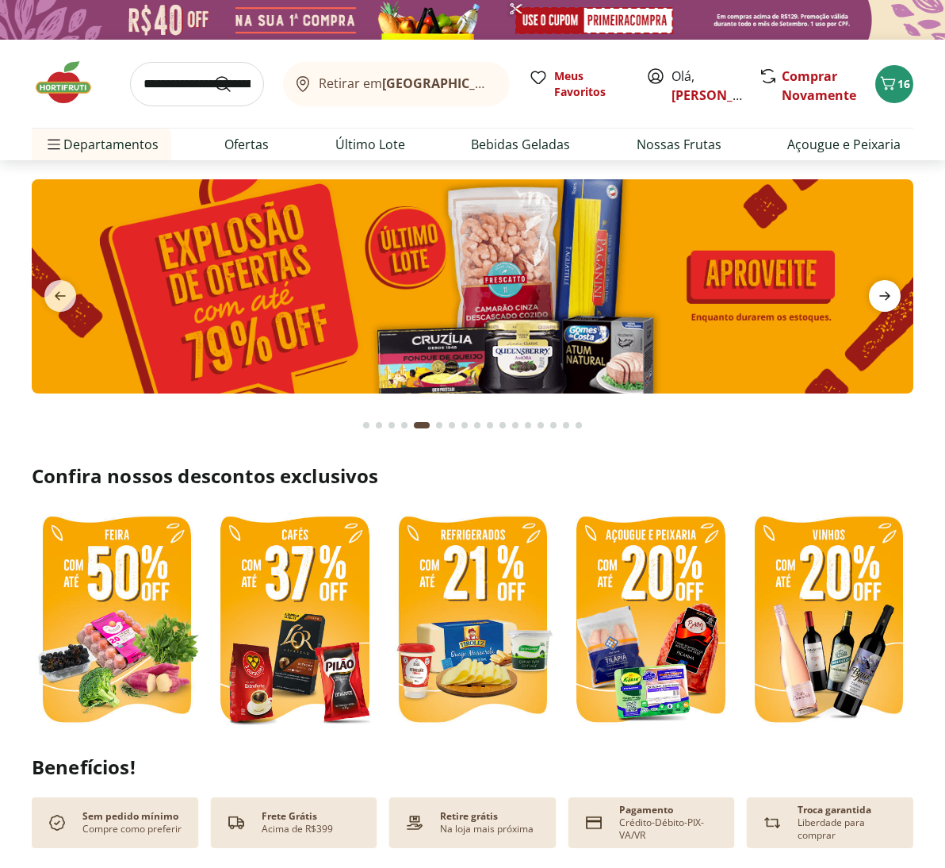
click at [888, 291] on icon "next" at bounding box center [885, 295] width 19 height 19
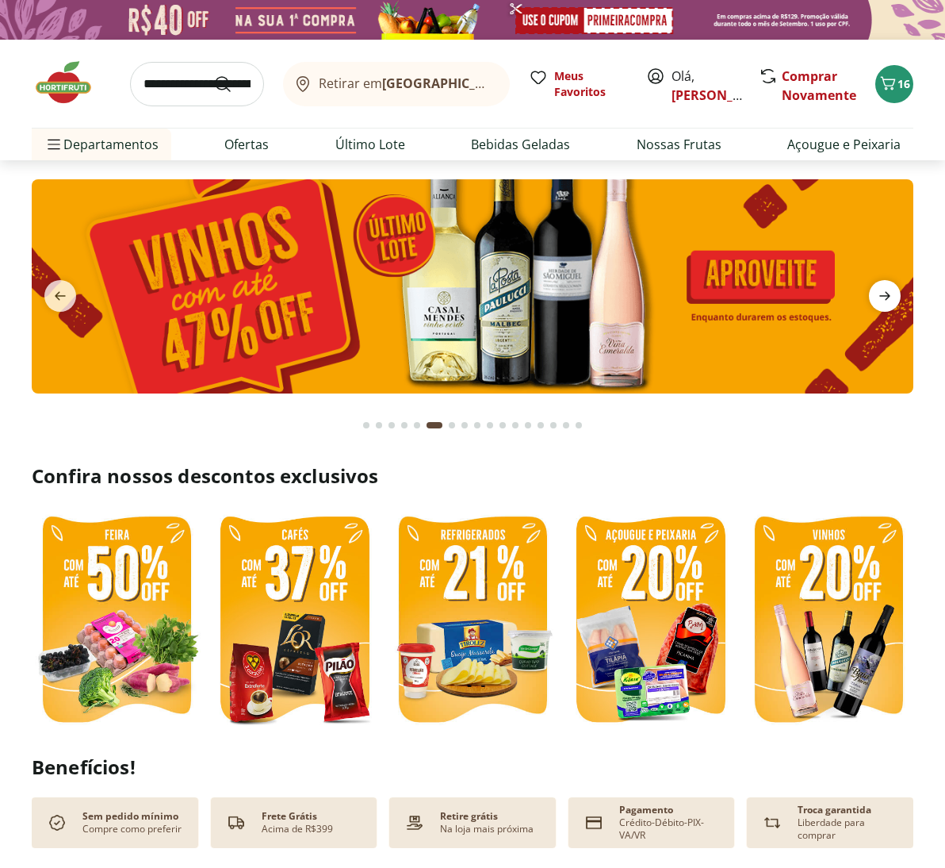
click at [888, 291] on icon "next" at bounding box center [885, 295] width 19 height 19
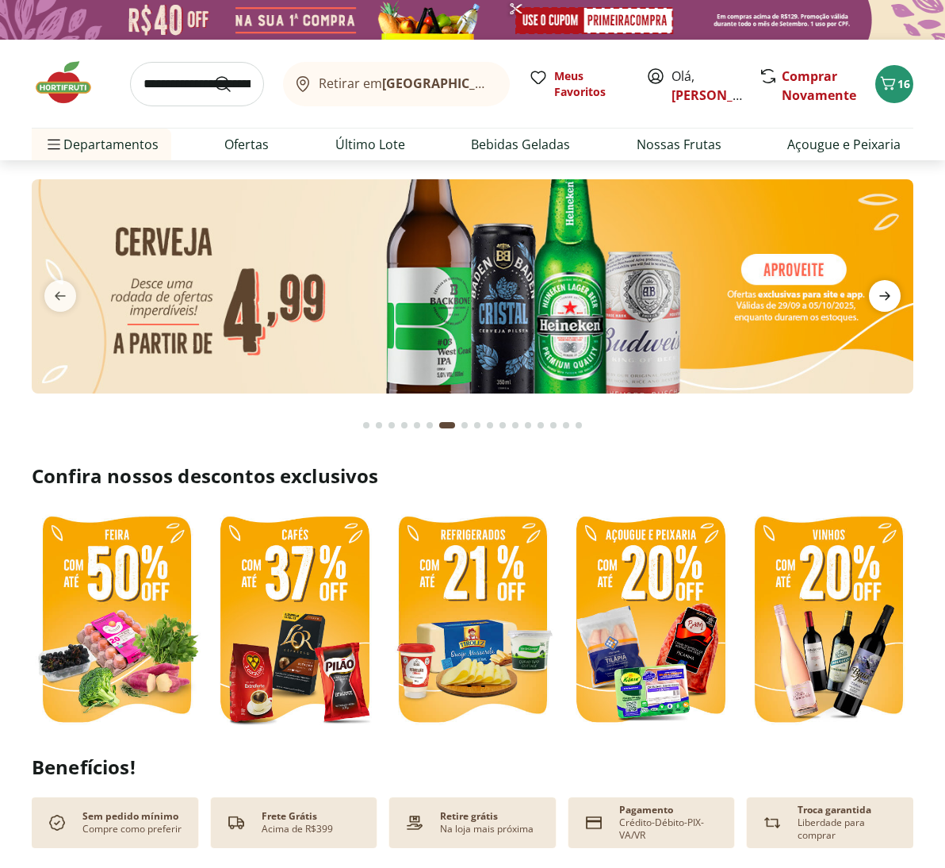
click at [888, 291] on icon "next" at bounding box center [885, 295] width 19 height 19
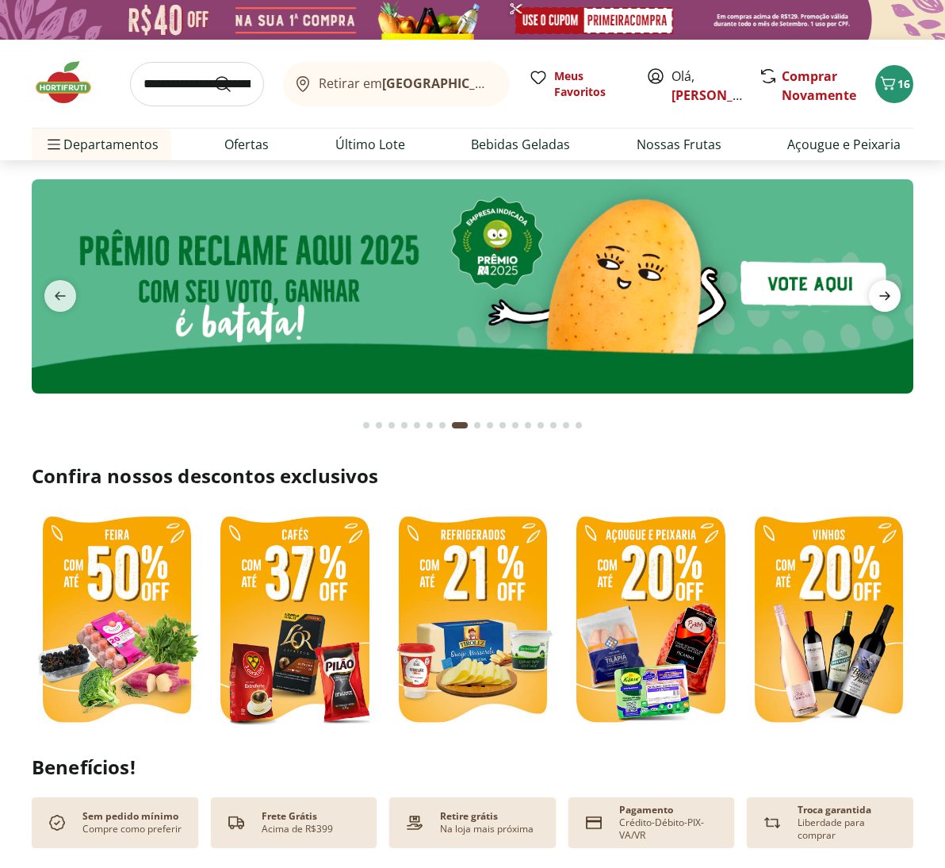
click at [888, 291] on icon "next" at bounding box center [885, 295] width 19 height 19
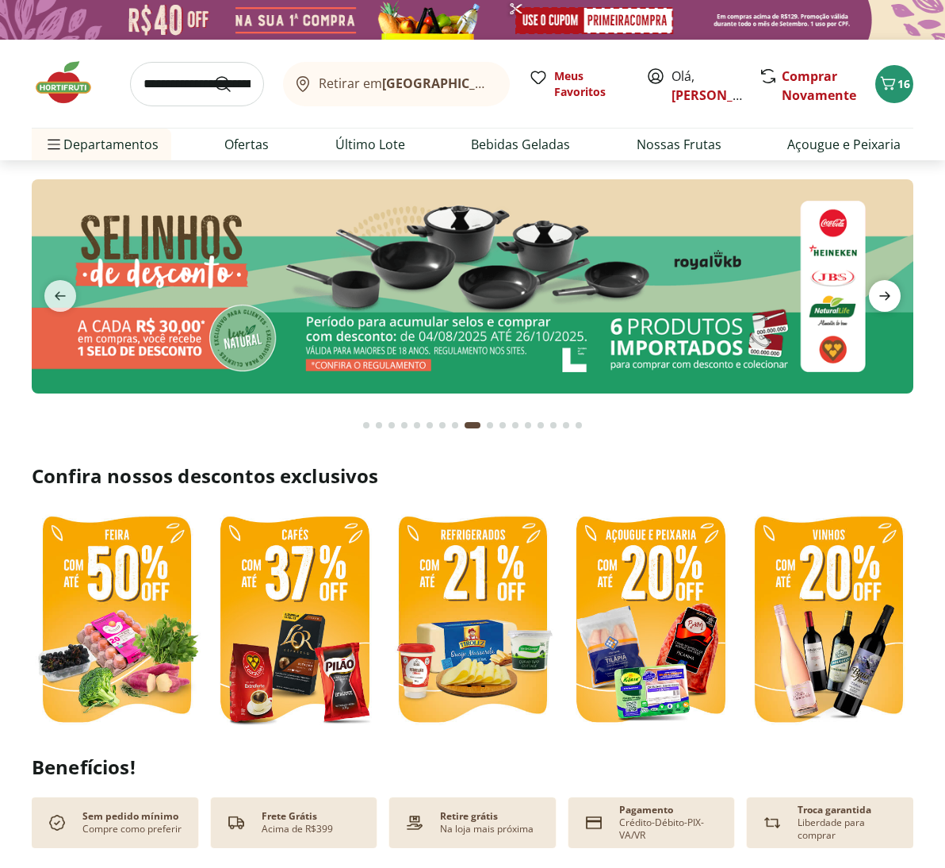
click at [888, 291] on icon "next" at bounding box center [885, 295] width 19 height 19
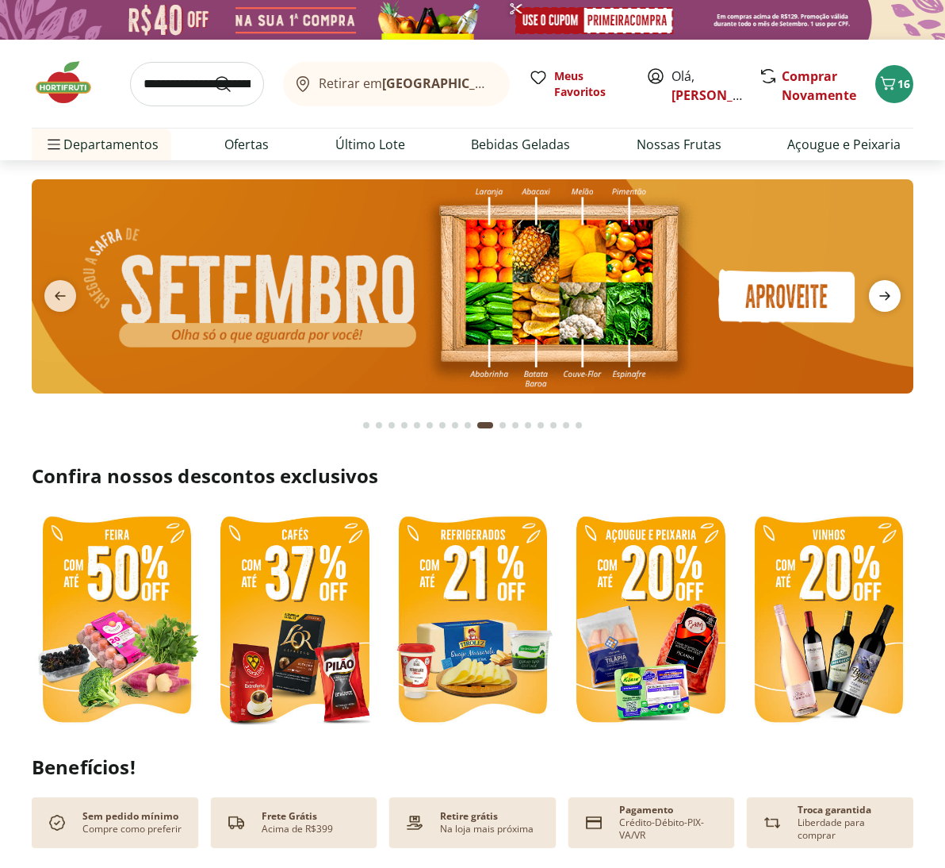
click at [888, 291] on icon "next" at bounding box center [885, 295] width 19 height 19
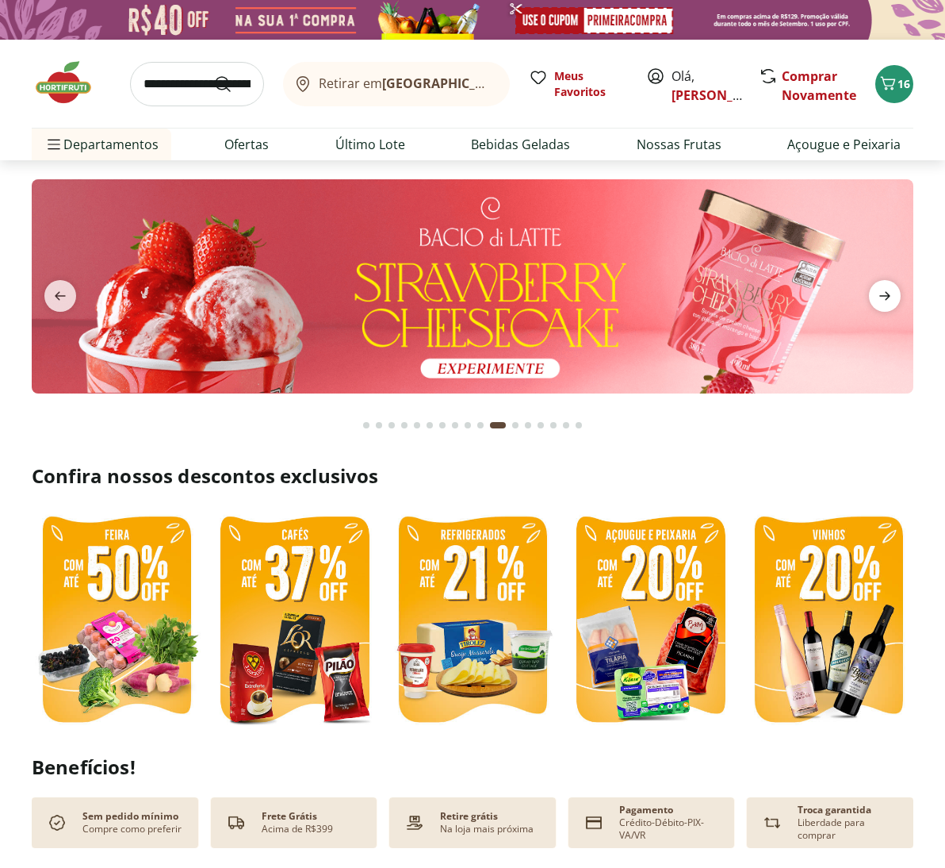
click at [888, 291] on icon "next" at bounding box center [885, 295] width 19 height 19
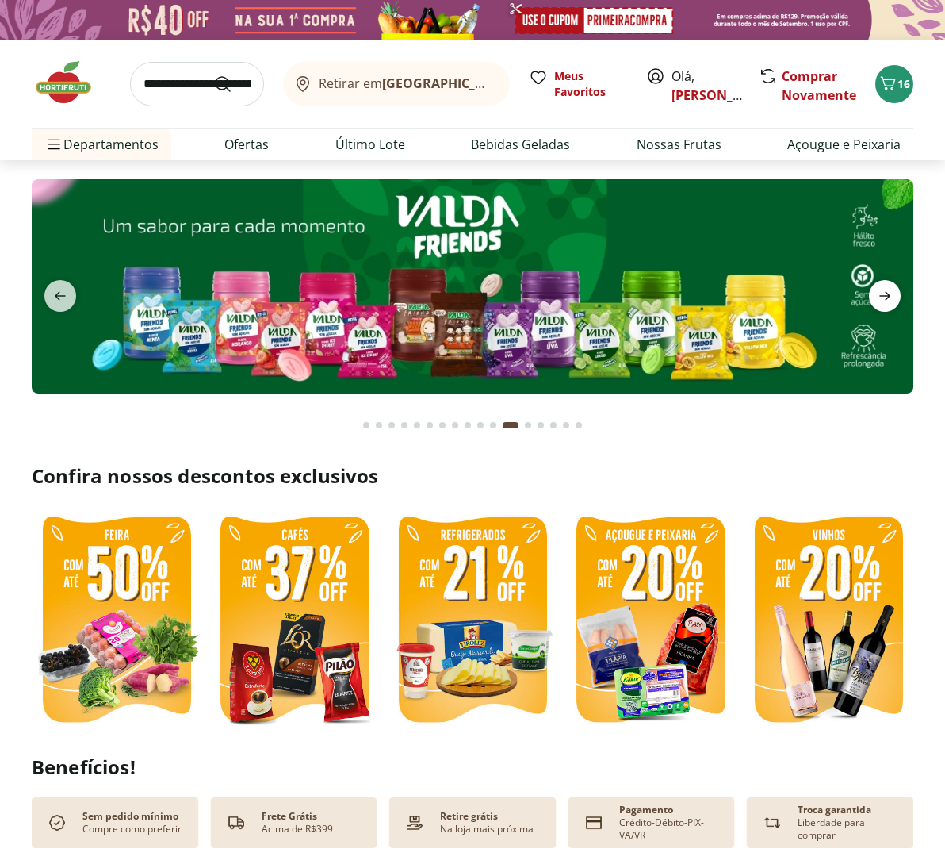
click at [888, 291] on icon "next" at bounding box center [885, 295] width 19 height 19
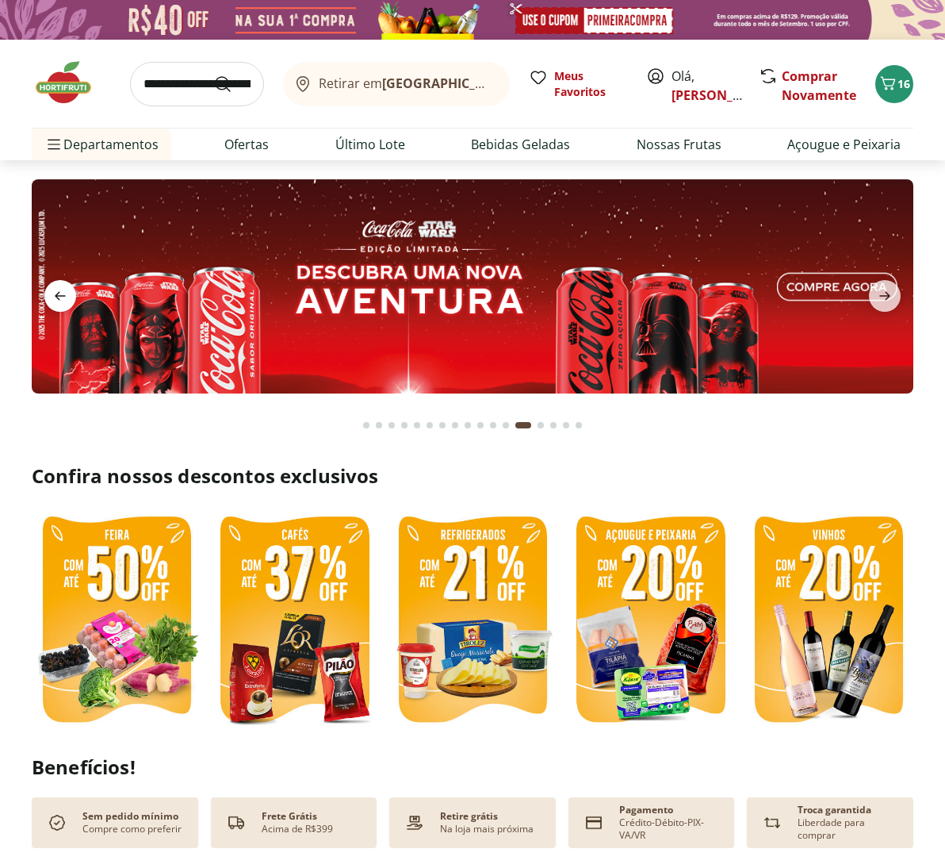
click at [55, 290] on icon "previous" at bounding box center [60, 295] width 19 height 19
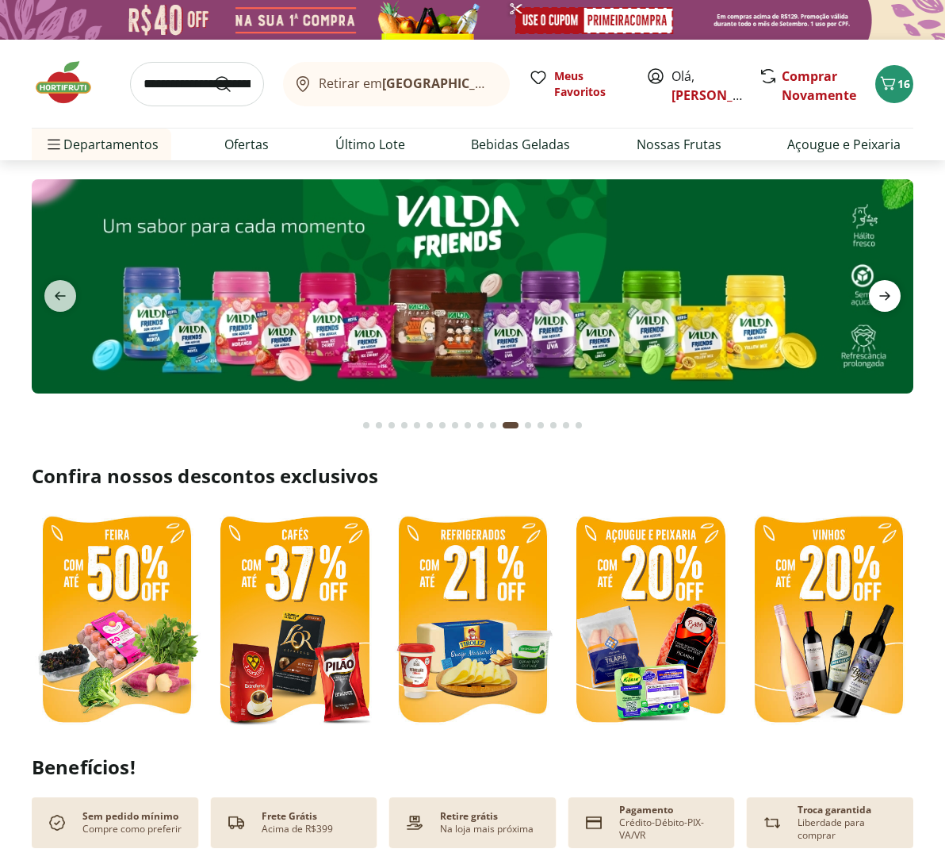
click at [887, 299] on icon "next" at bounding box center [885, 296] width 11 height 9
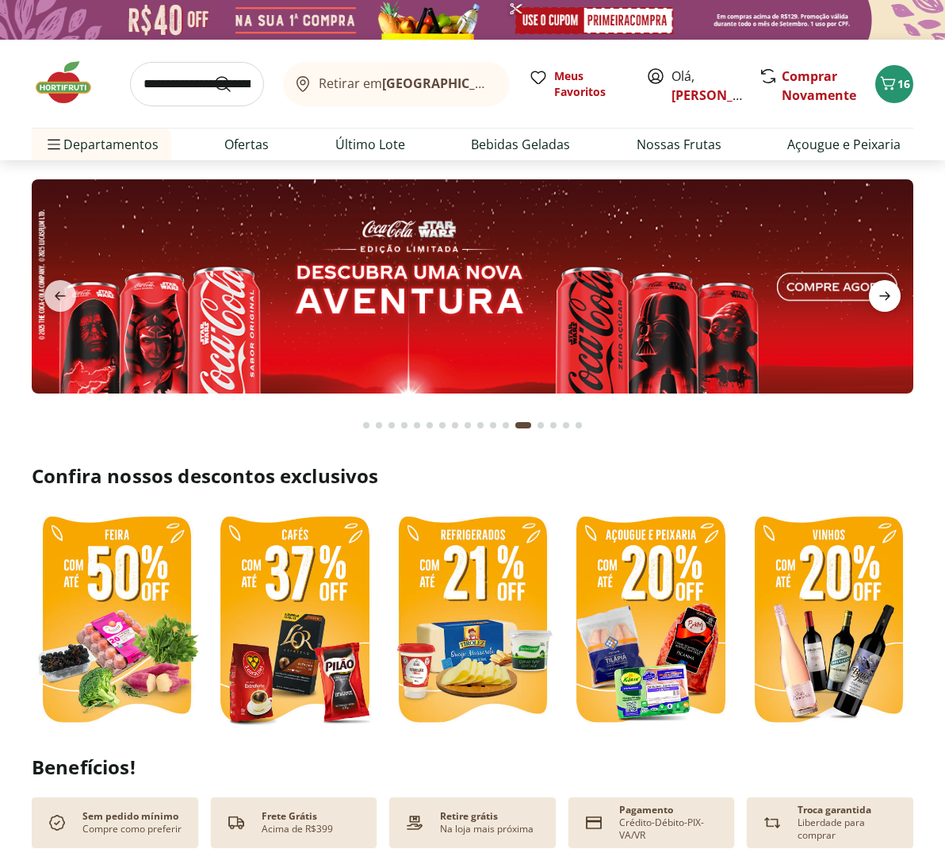
click at [887, 299] on icon "next" at bounding box center [885, 296] width 11 height 9
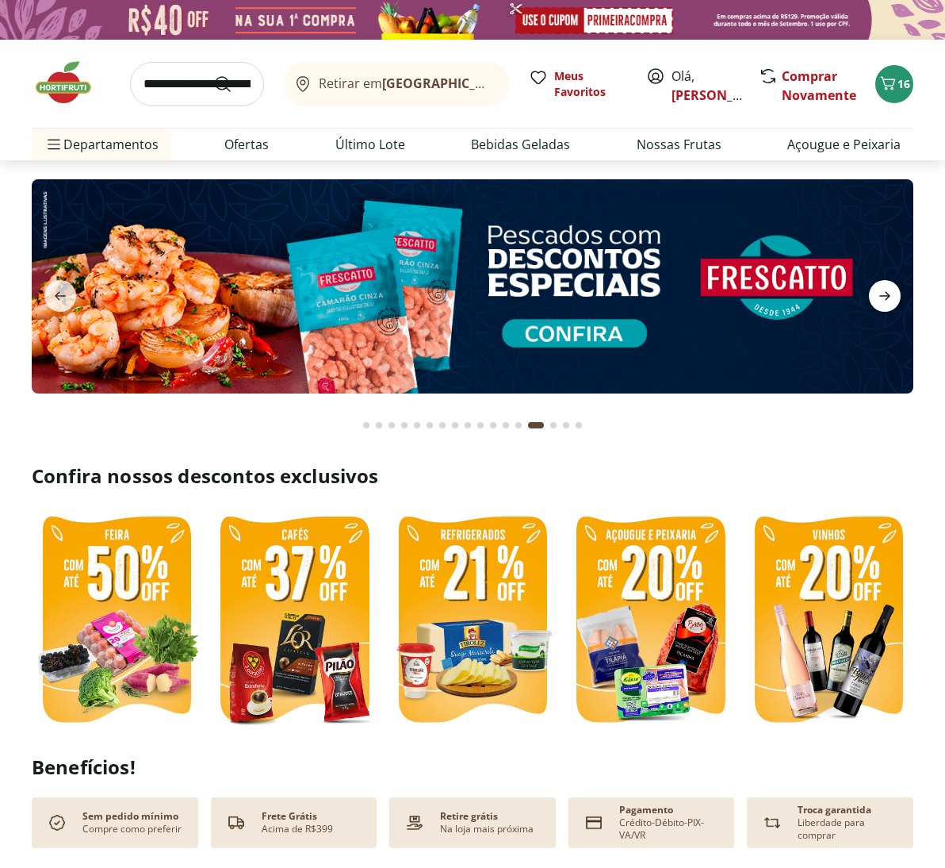
click at [887, 299] on icon "next" at bounding box center [885, 296] width 11 height 9
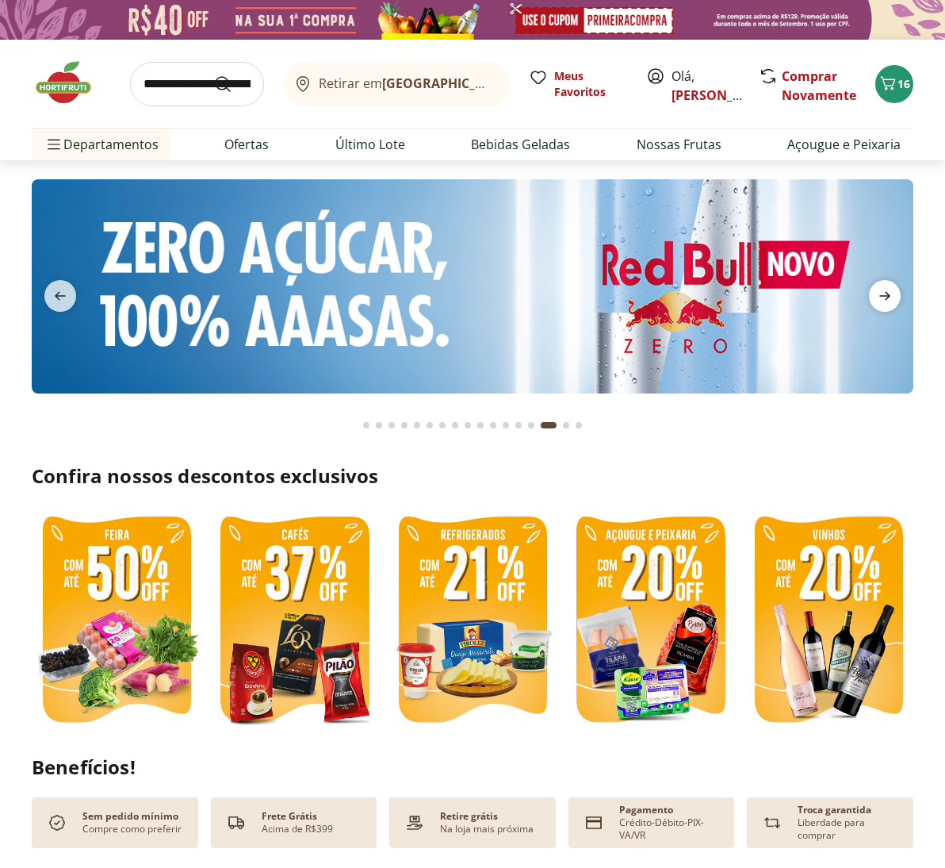
click at [887, 299] on icon "next" at bounding box center [885, 296] width 11 height 9
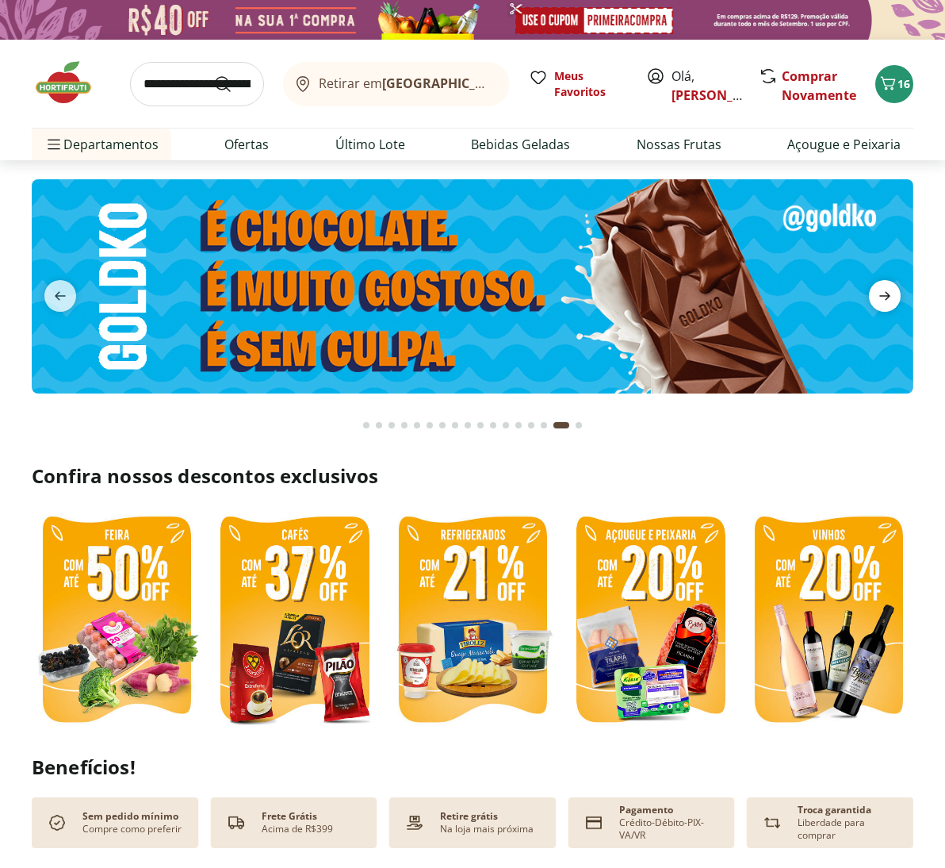
click at [887, 299] on icon "next" at bounding box center [885, 296] width 11 height 9
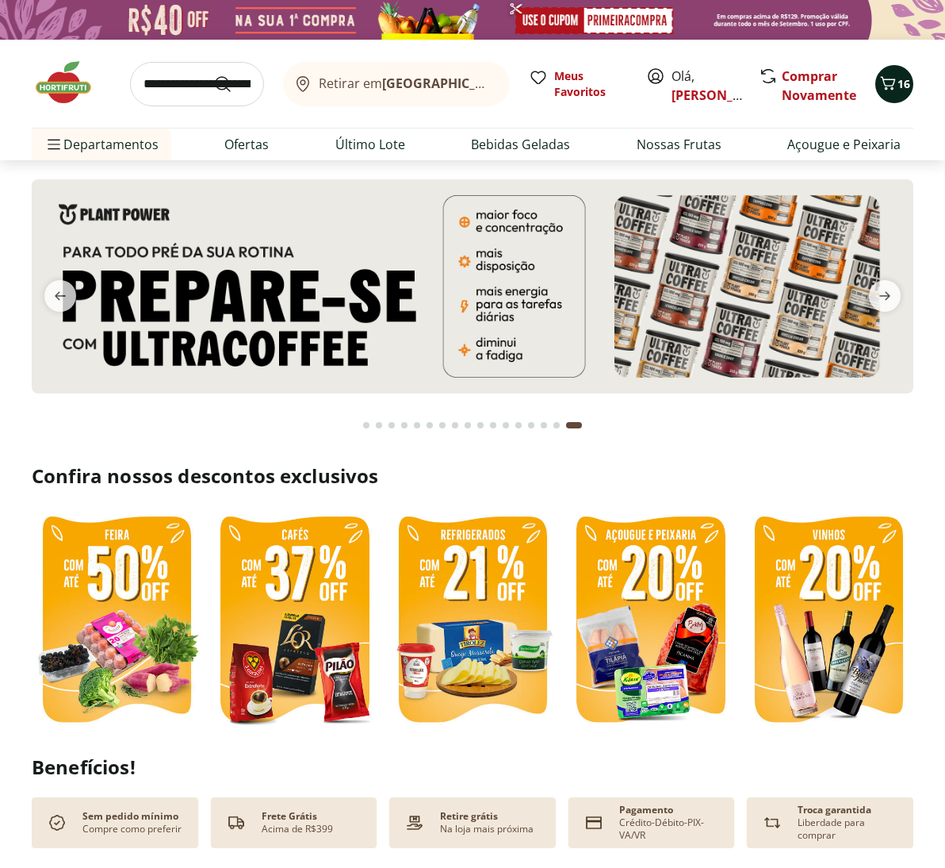
click at [890, 86] on icon "Carrinho" at bounding box center [888, 83] width 19 height 19
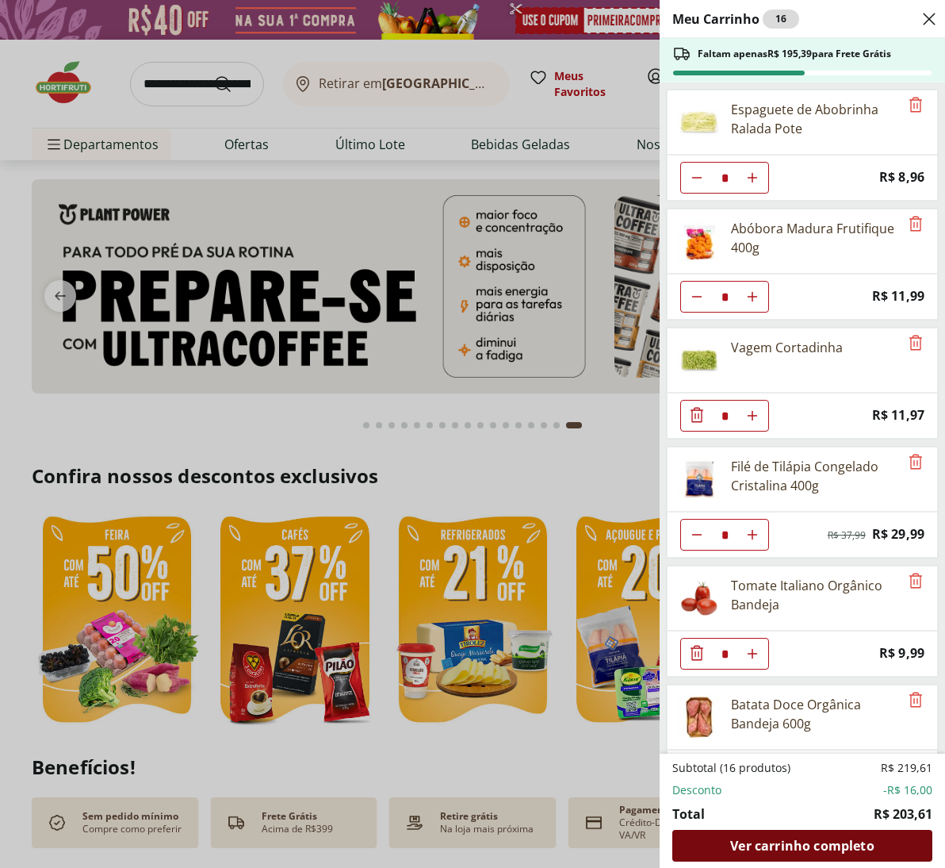
click at [783, 848] on span "Ver carrinho completo" at bounding box center [802, 845] width 144 height 13
